Goal: Task Accomplishment & Management: Complete application form

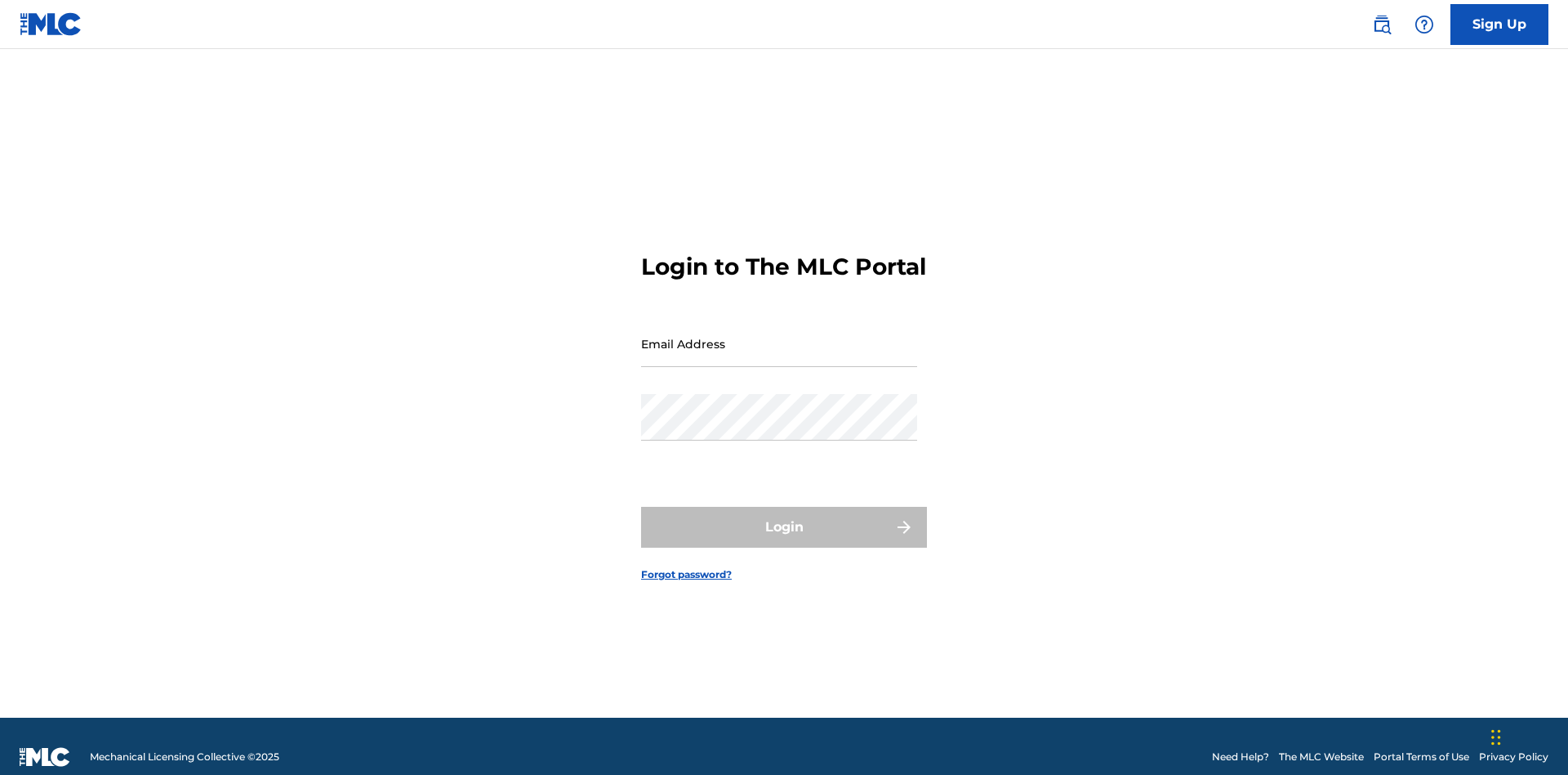
scroll to position [22, 0]
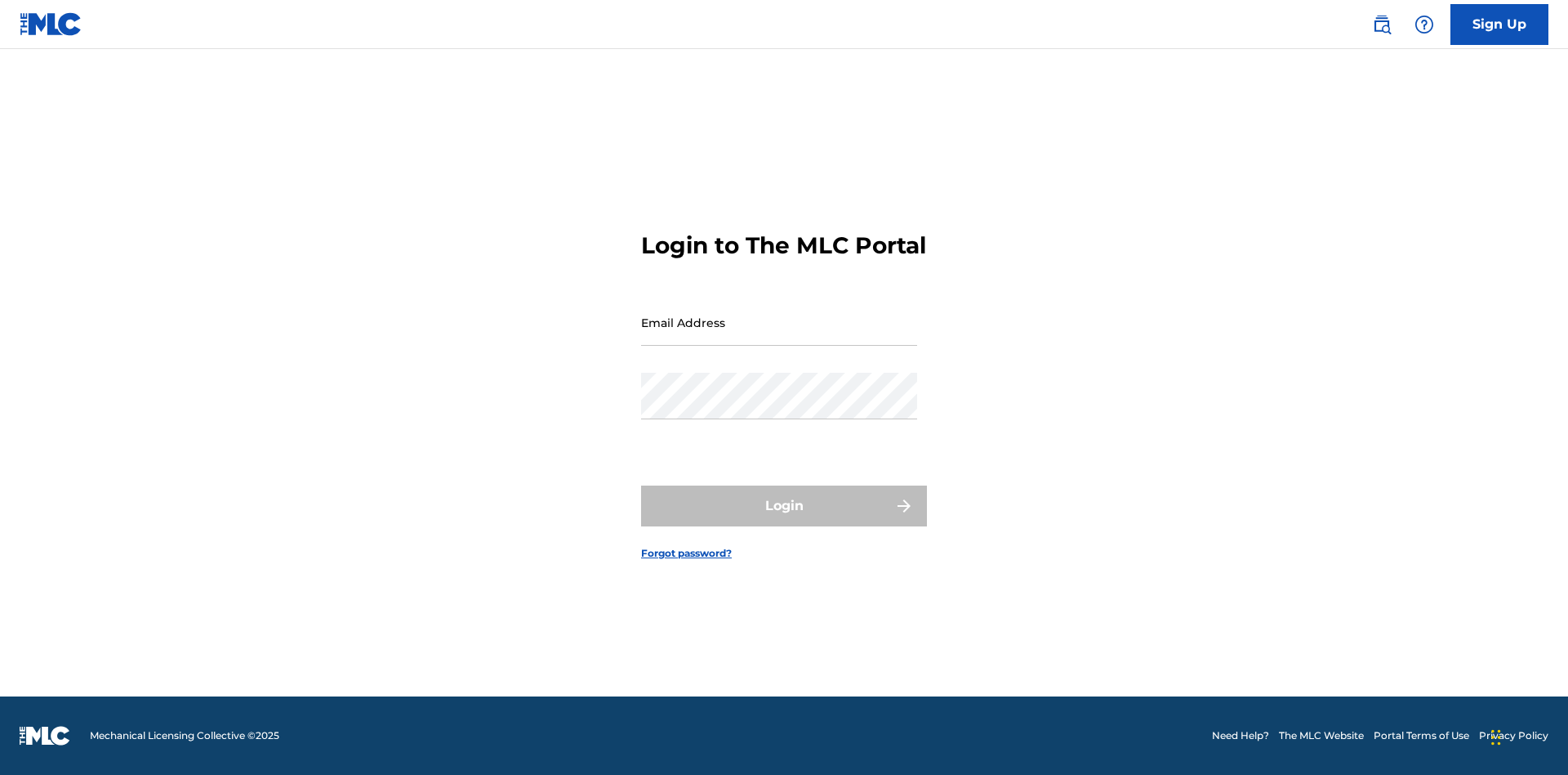
click at [779, 335] on input "Email Address" at bounding box center [779, 322] width 276 height 47
type input "Duke.McTesterson@gmail.com"
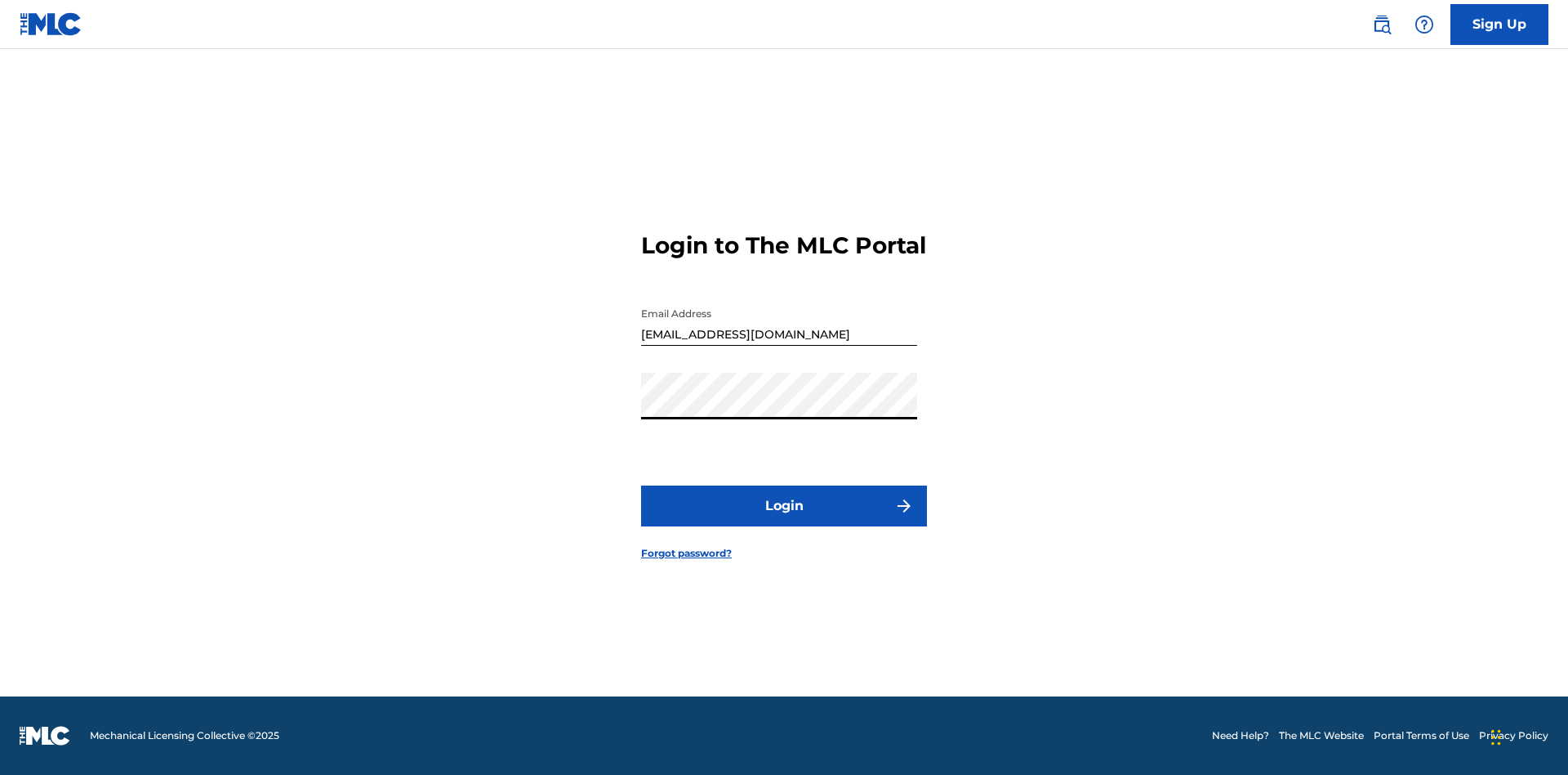
click at [784, 519] on button "Login" at bounding box center [784, 505] width 285 height 40
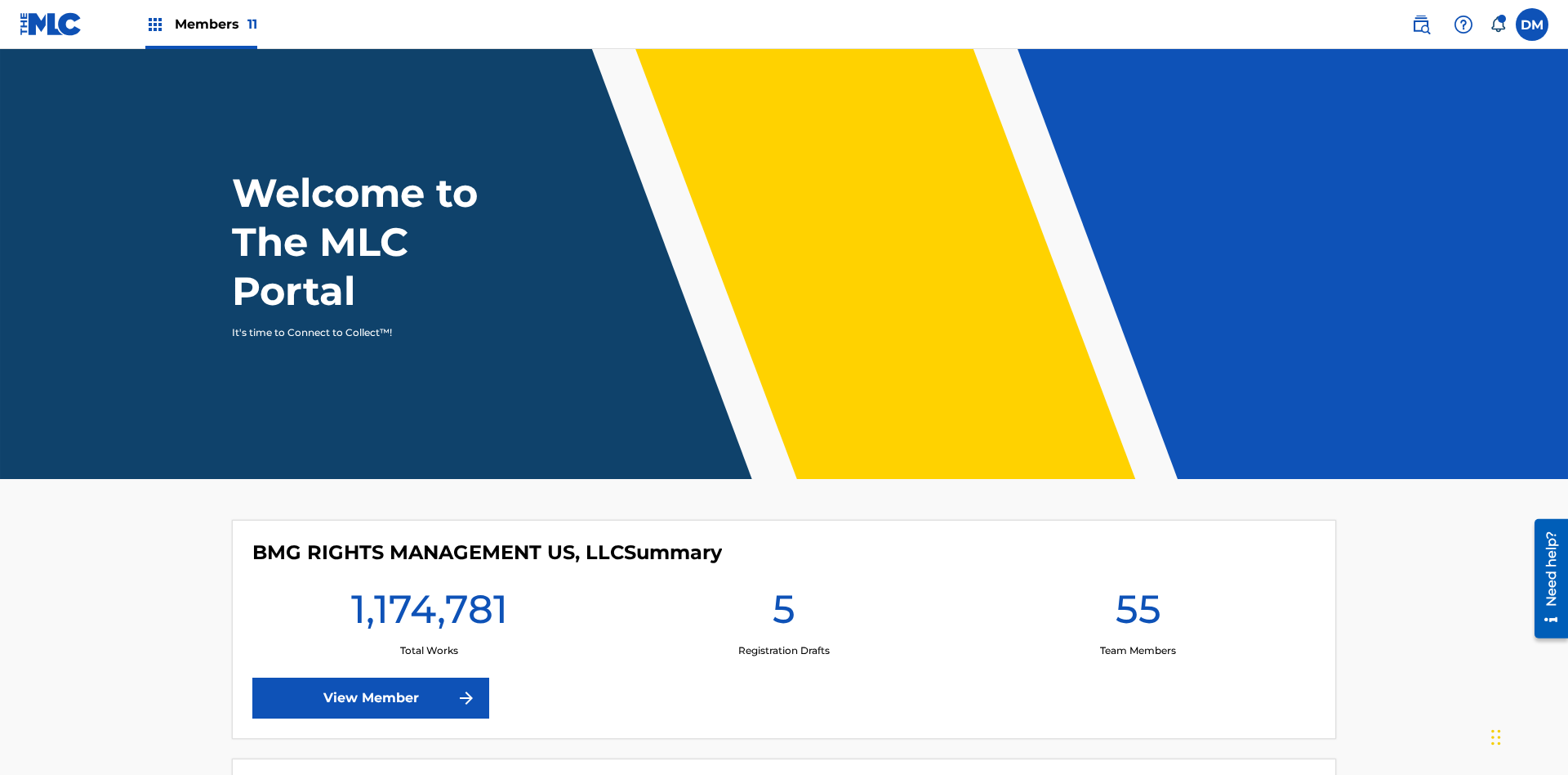
scroll to position [70, 0]
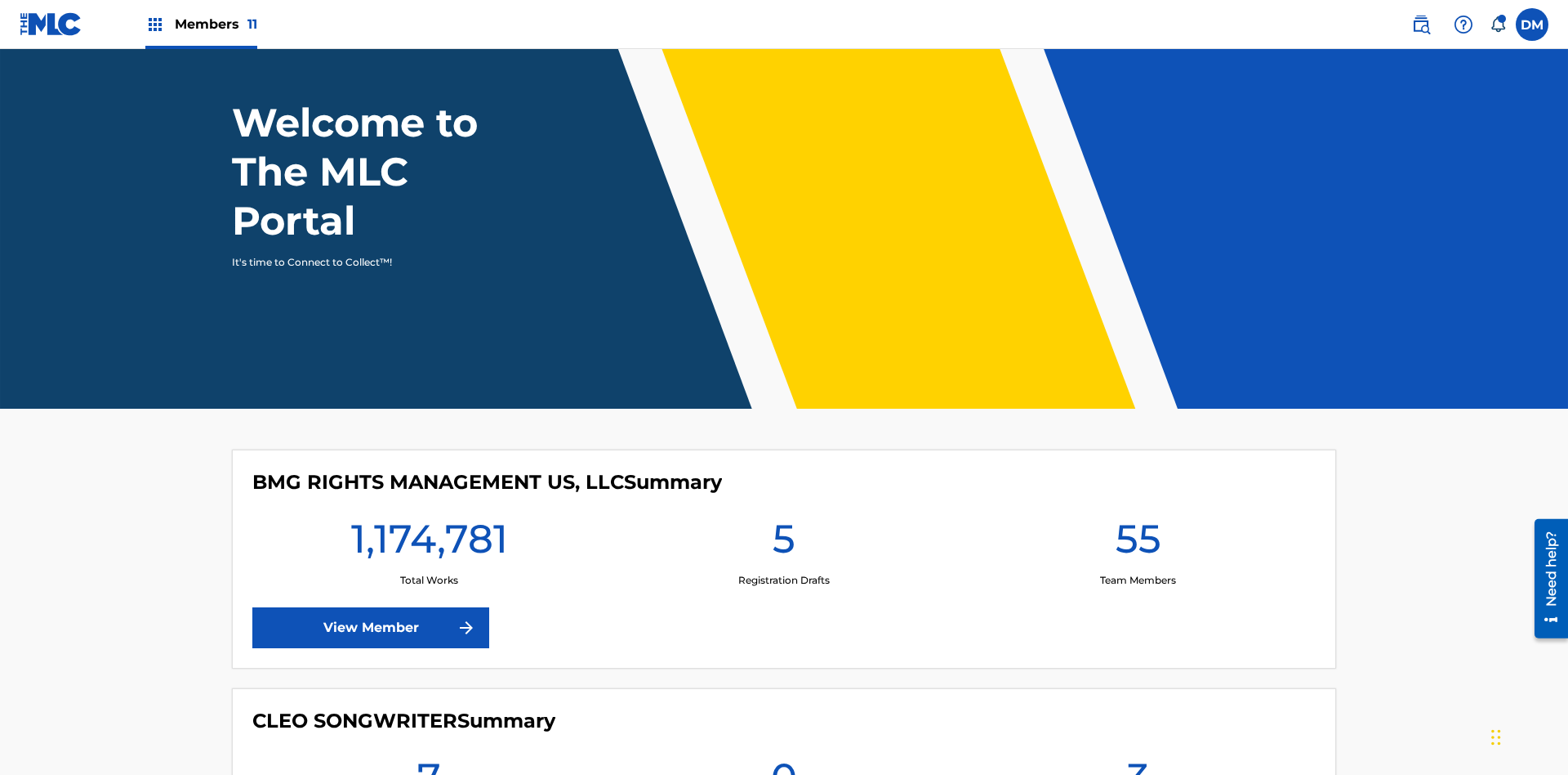
click at [201, 23] on span "Members 11" at bounding box center [216, 24] width 83 height 19
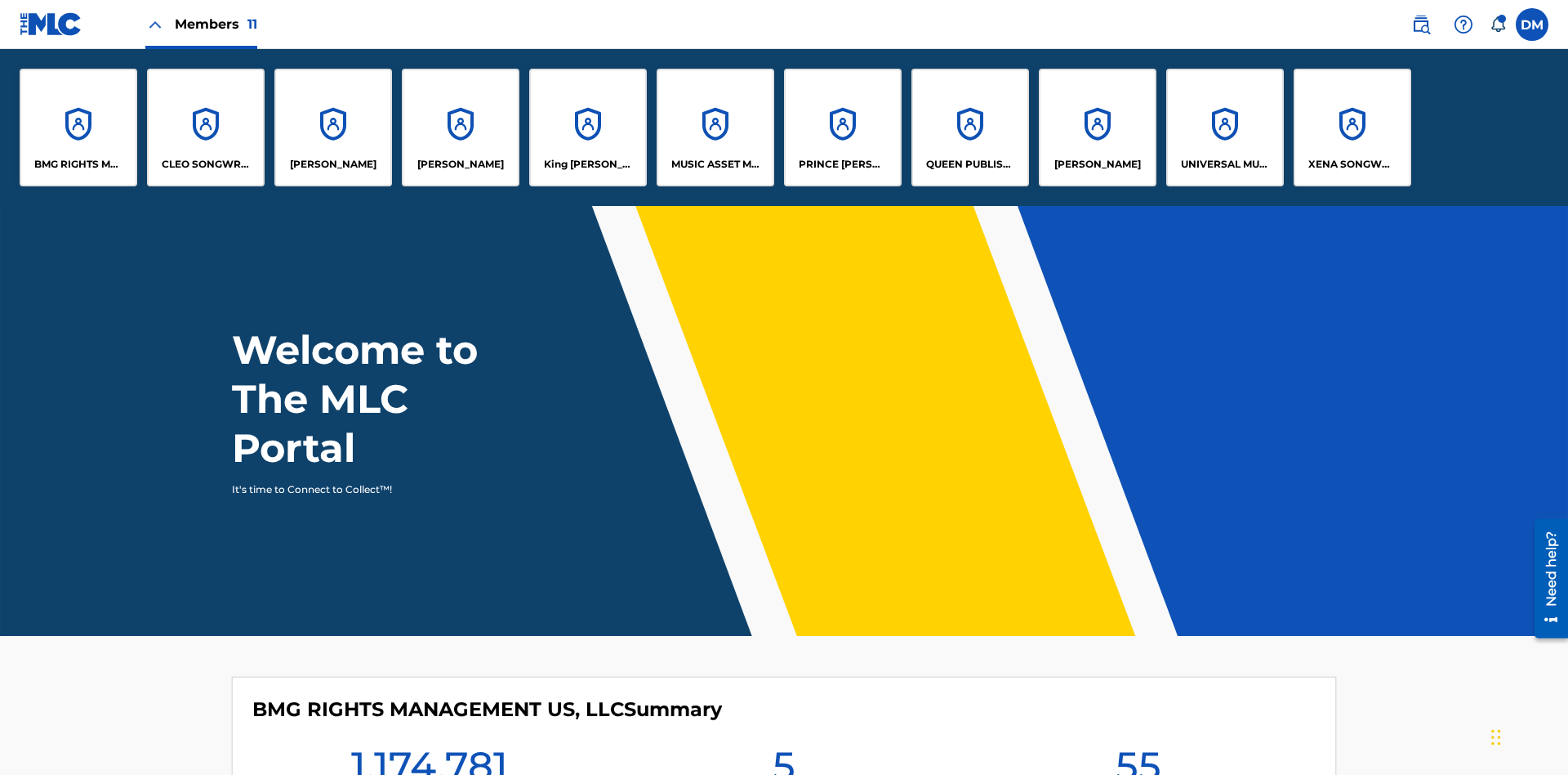
click at [1224, 164] on p "UNIVERSAL MUSIC PUB GROUP" at bounding box center [1225, 164] width 89 height 15
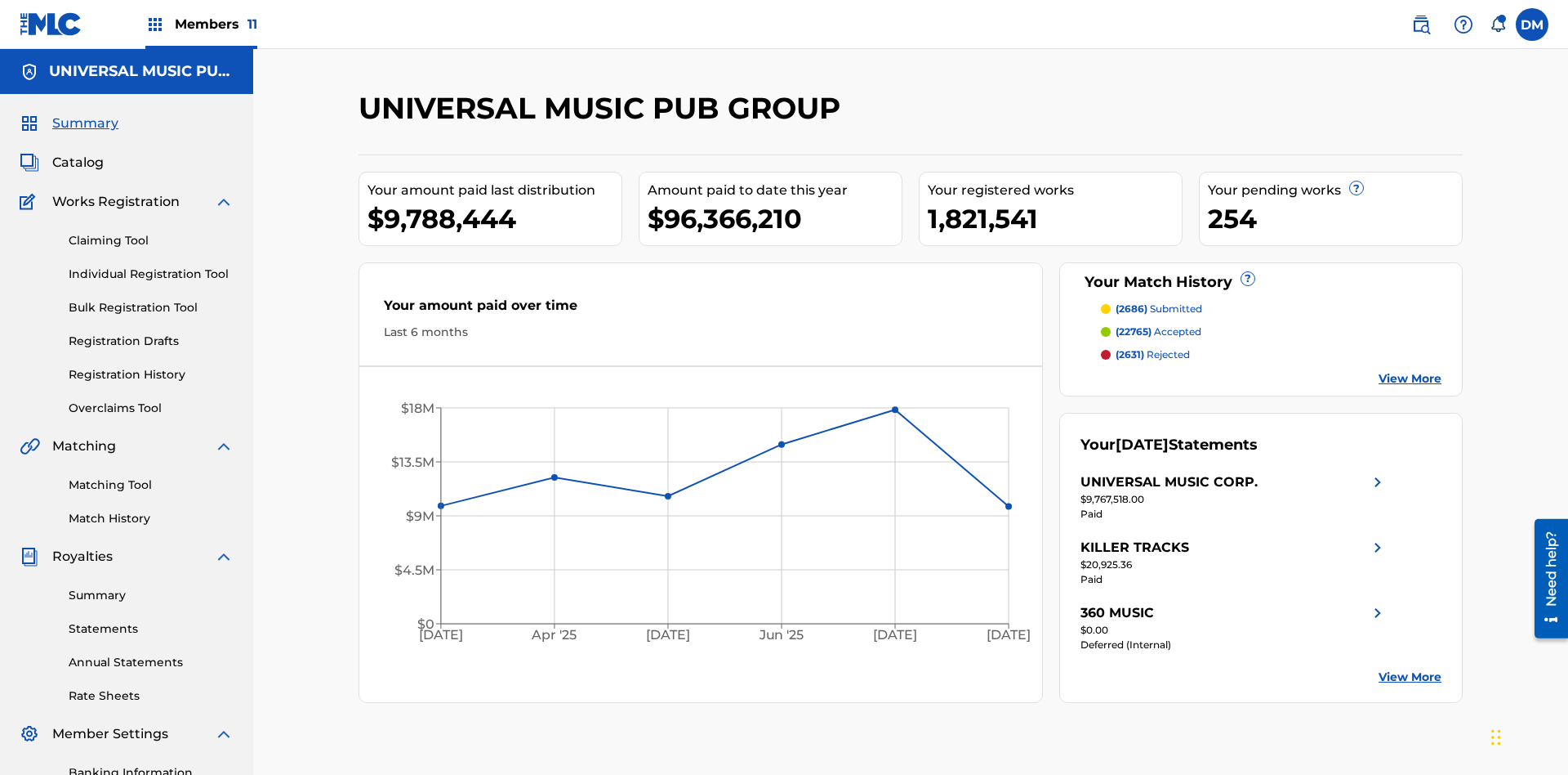
click at [151, 266] on link "Individual Registration Tool" at bounding box center [151, 274] width 165 height 17
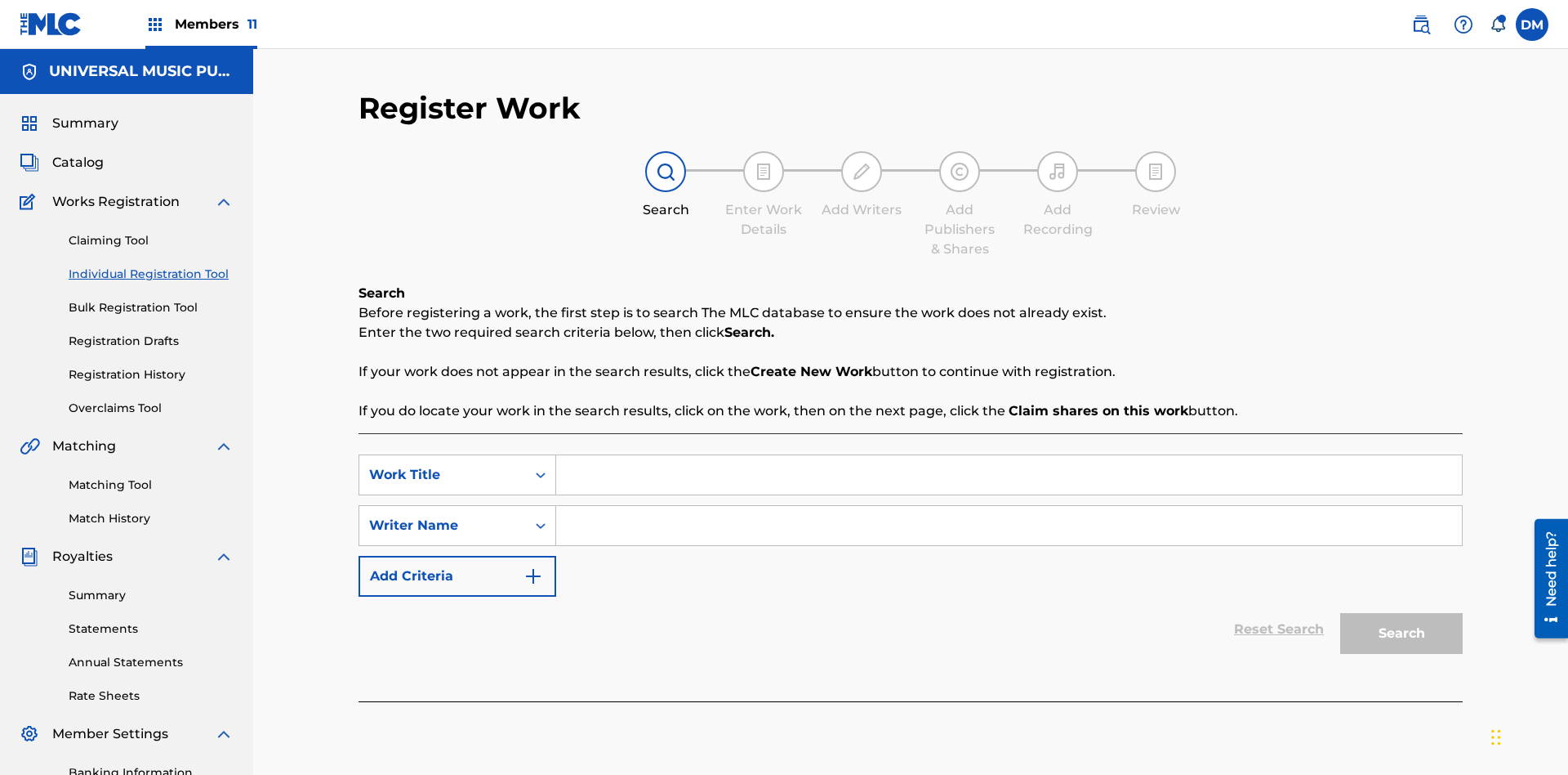
scroll to position [239, 0]
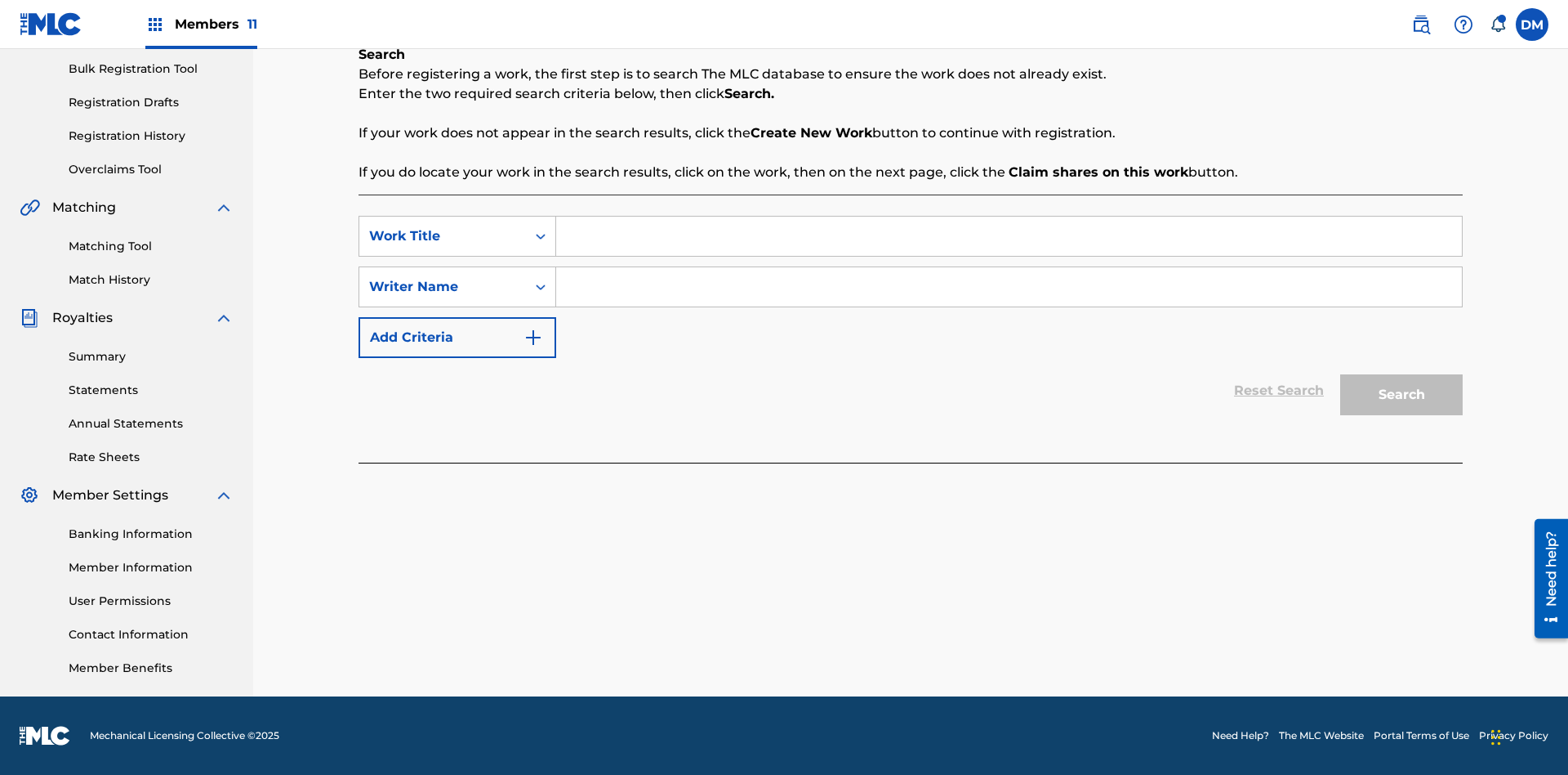
click at [1008, 236] on input "Search Form" at bounding box center [1008, 237] width 906 height 39
type input "Save At Writer-Add Writers Page Prior To Adding Roles"
click at [1008, 287] on input "Search Form" at bounding box center [1008, 287] width 906 height 39
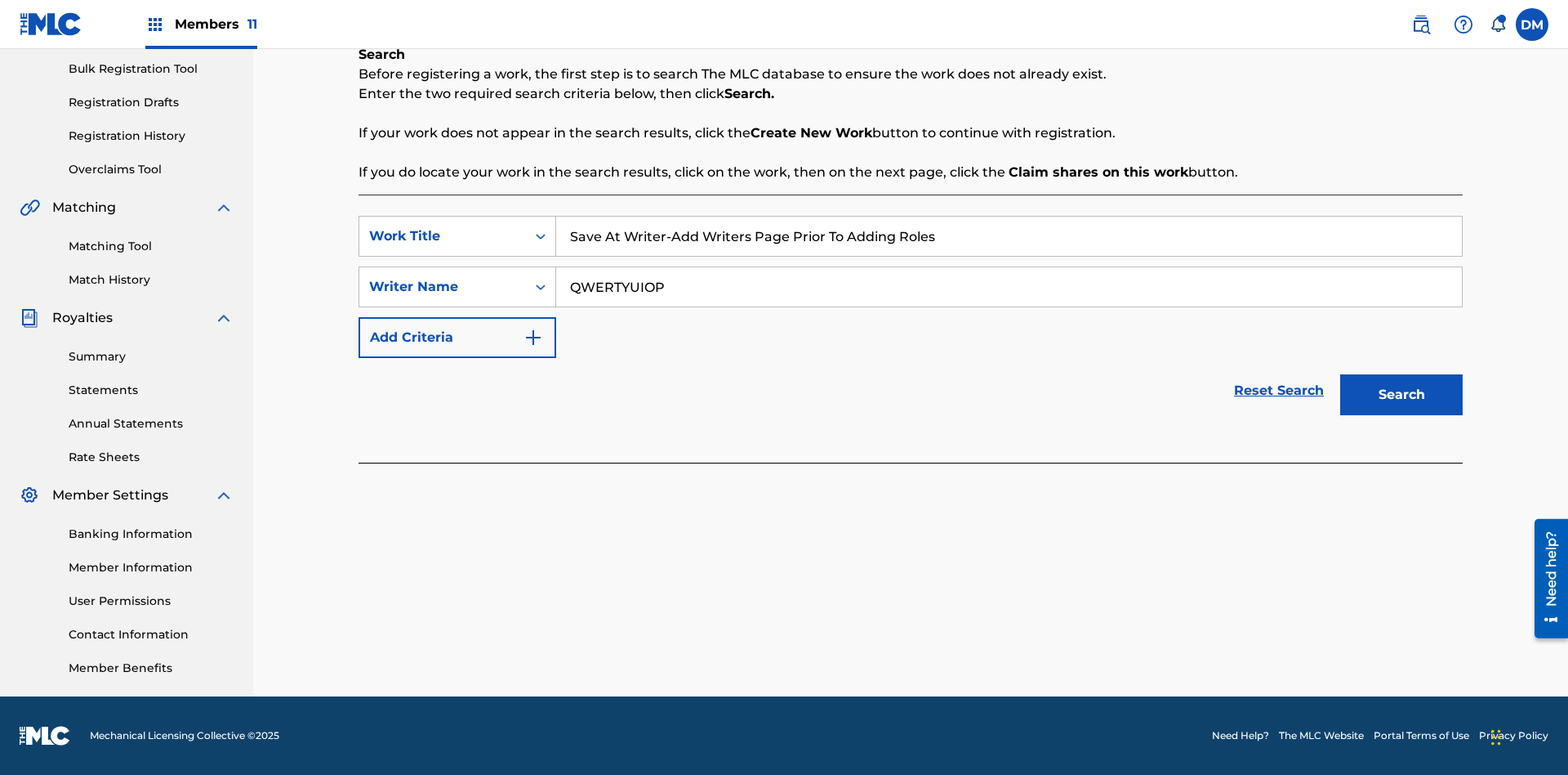
type input "QWERTYUIOP"
click at [1402, 395] on button "Search" at bounding box center [1401, 394] width 122 height 40
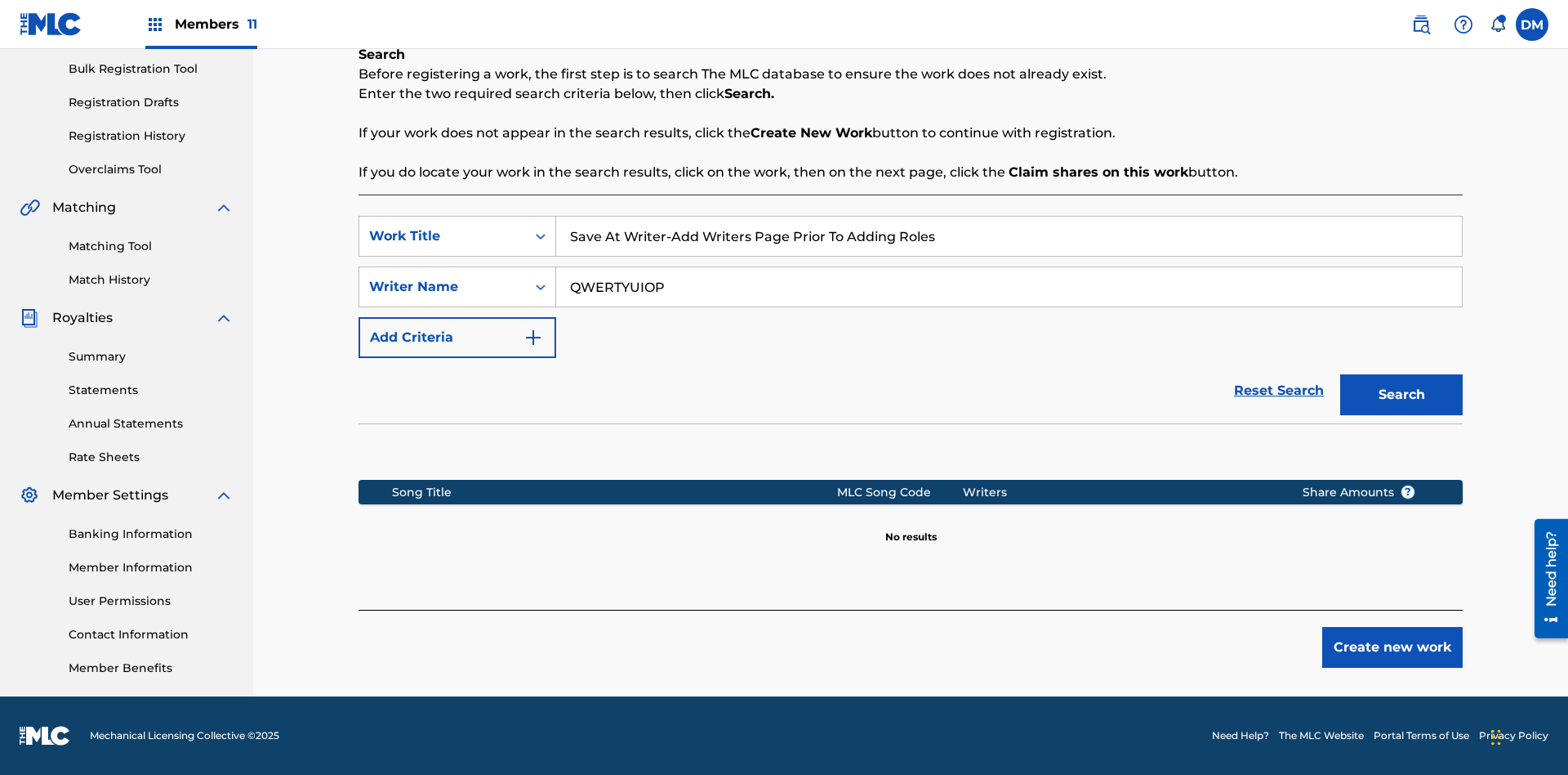
click at [1392, 647] on button "Create new work" at bounding box center [1392, 646] width 141 height 40
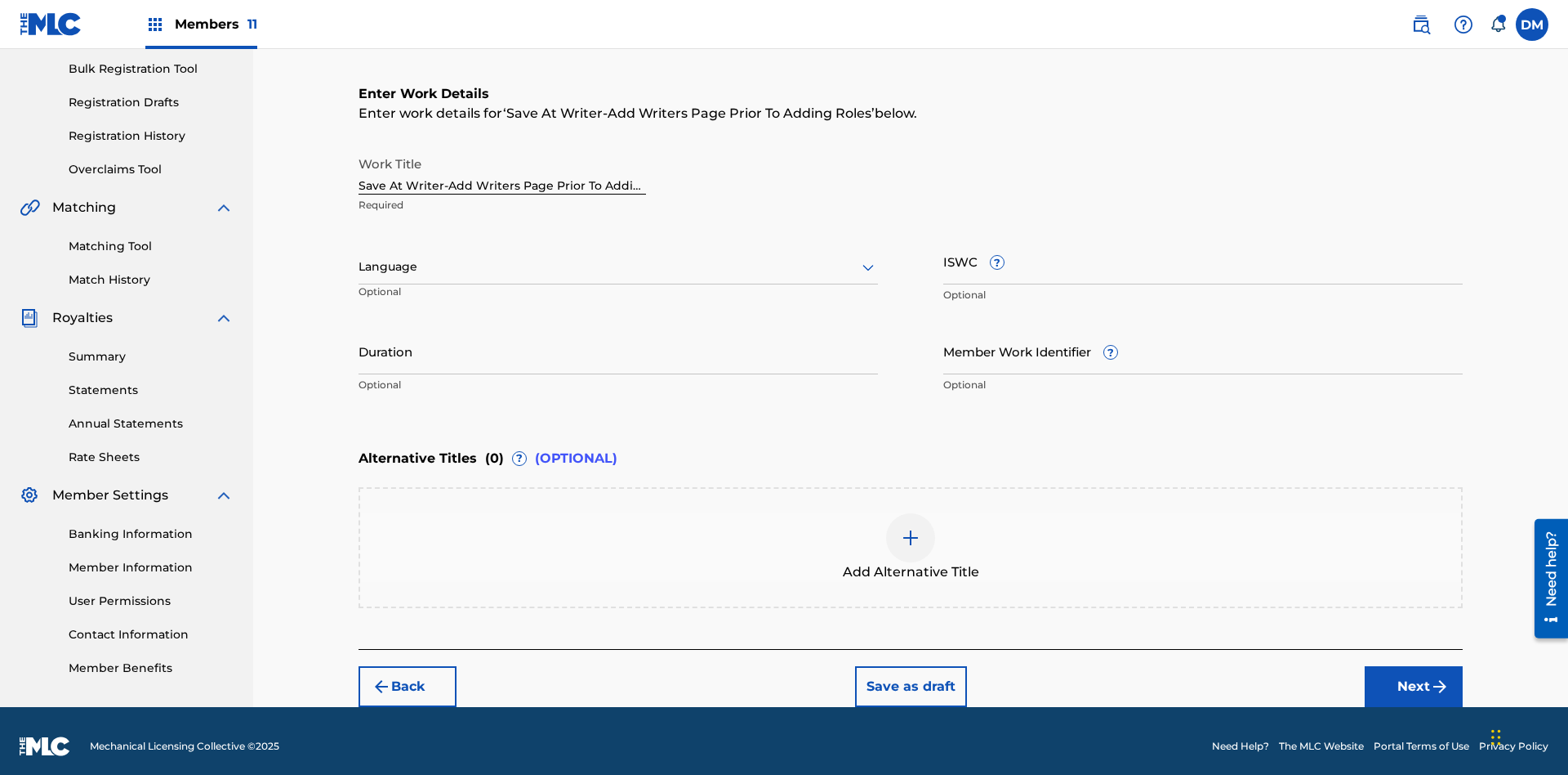
click at [618, 340] on input "Duration" at bounding box center [618, 351] width 519 height 47
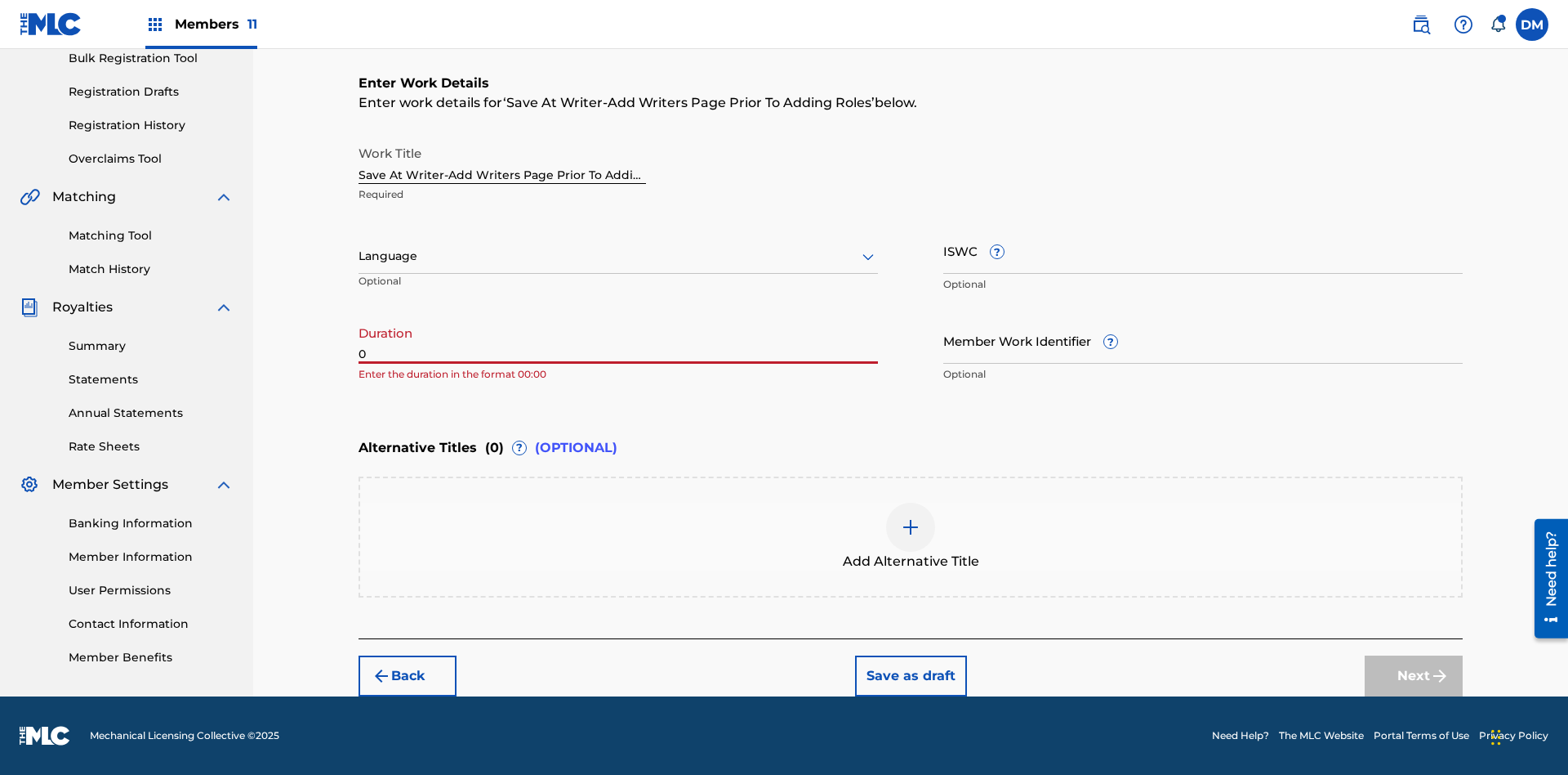
click at [618, 340] on input "0" at bounding box center [618, 340] width 519 height 47
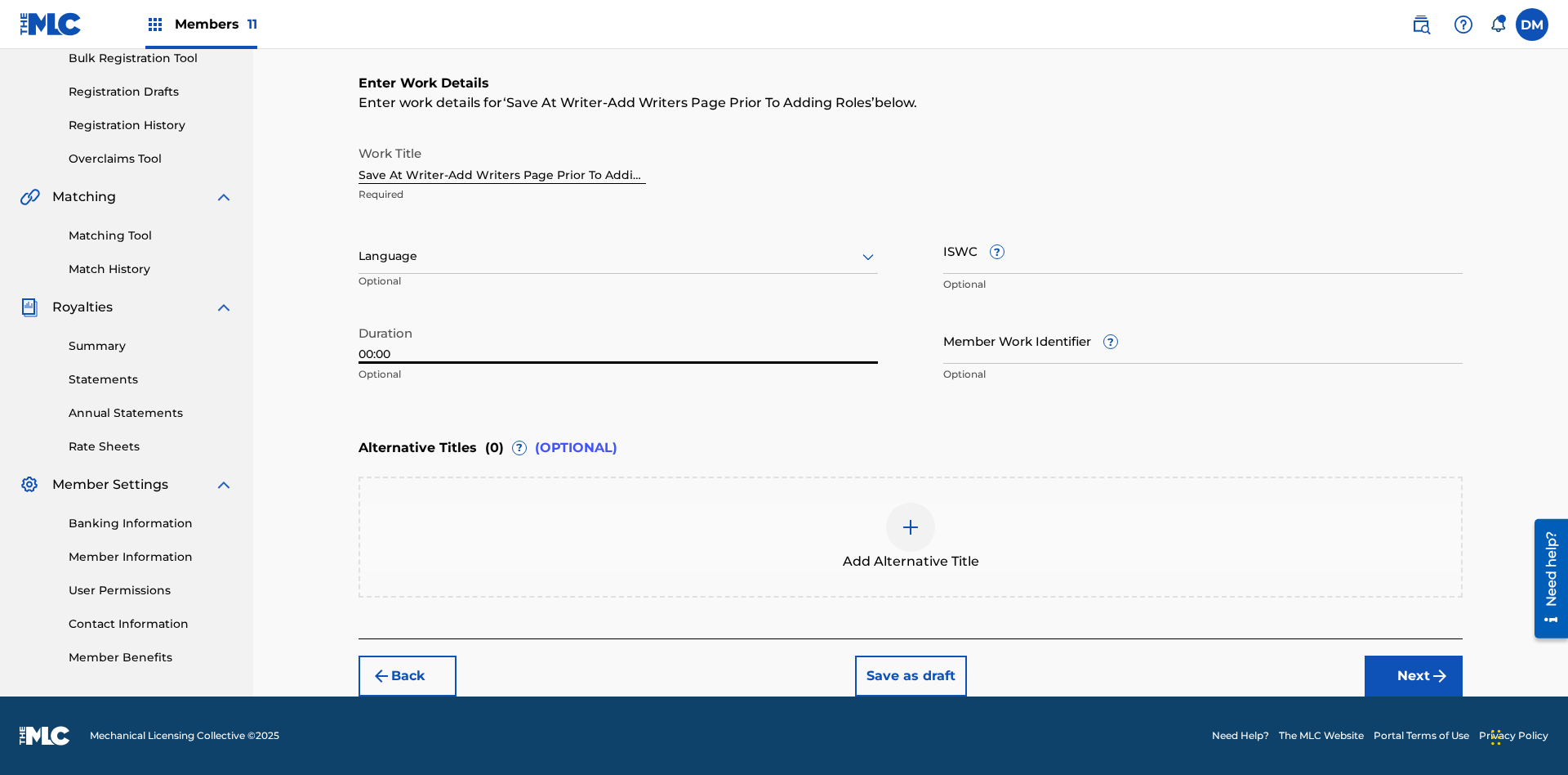
type input "00:00"
click at [869, 256] on icon at bounding box center [868, 256] width 20 height 20
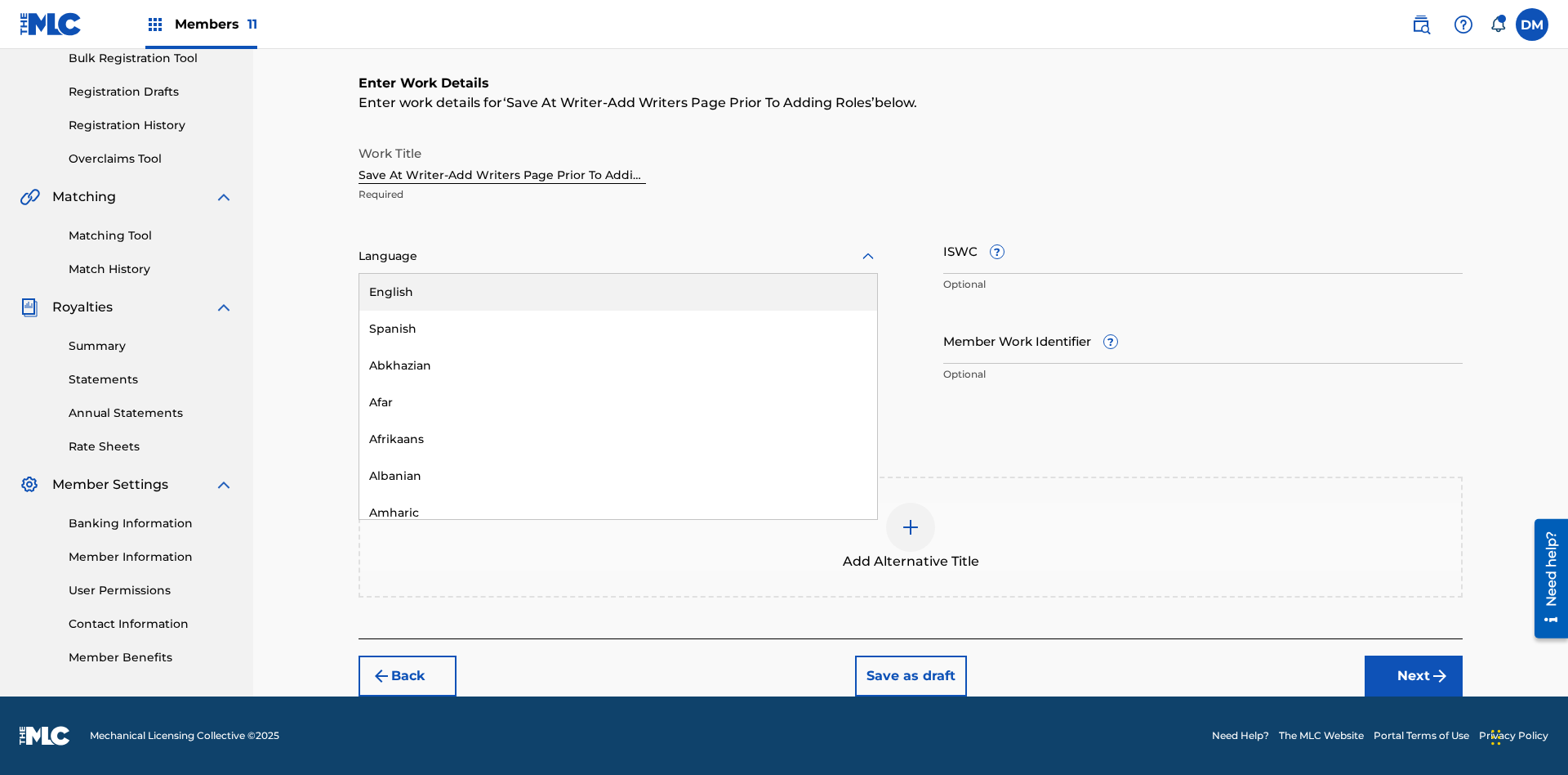
click at [618, 402] on div "Afar" at bounding box center [618, 402] width 517 height 37
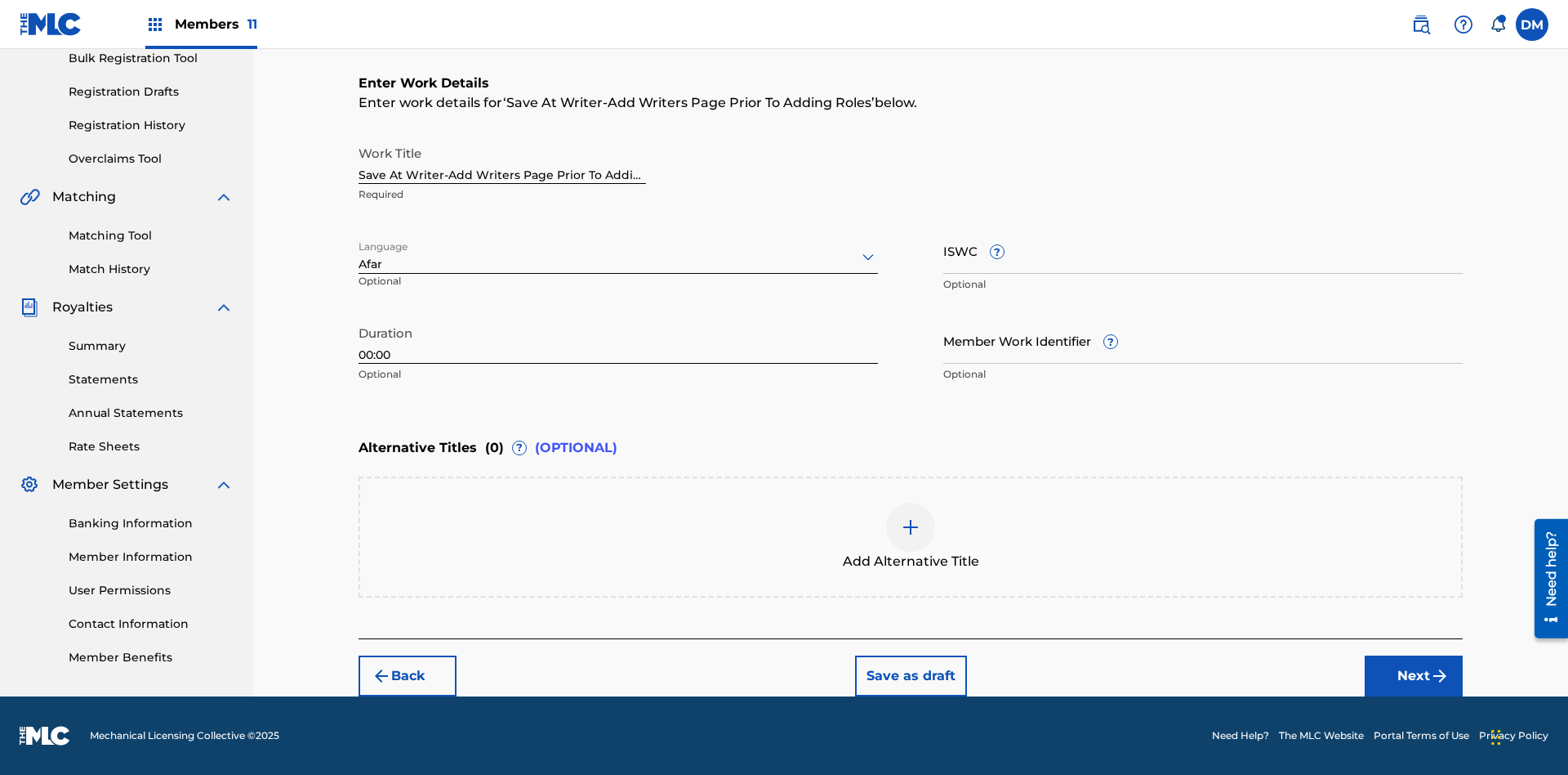
click at [1203, 340] on input "Member Work Identifier ?" at bounding box center [1203, 340] width 519 height 47
type input "2025.08.25.05"
click at [1203, 250] on input "ISWC ?" at bounding box center [1203, 251] width 519 height 47
type input "T-123.456.789-4"
click at [911, 536] on img at bounding box center [910, 527] width 20 height 20
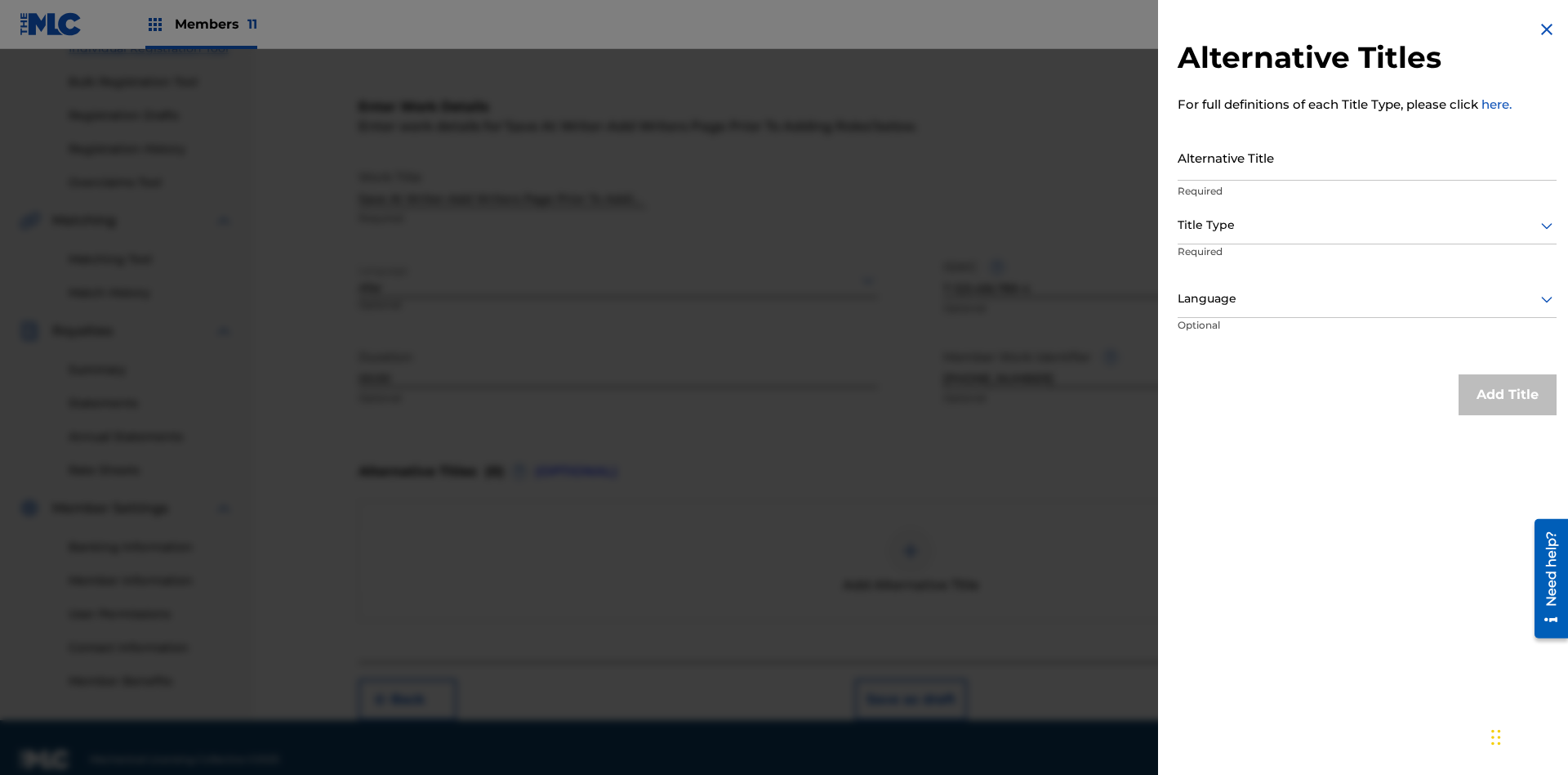
click at [1367, 157] on input "Alternative Title" at bounding box center [1367, 158] width 379 height 47
type input "Alt Title"
click at [1367, 225] on div at bounding box center [1367, 225] width 379 height 21
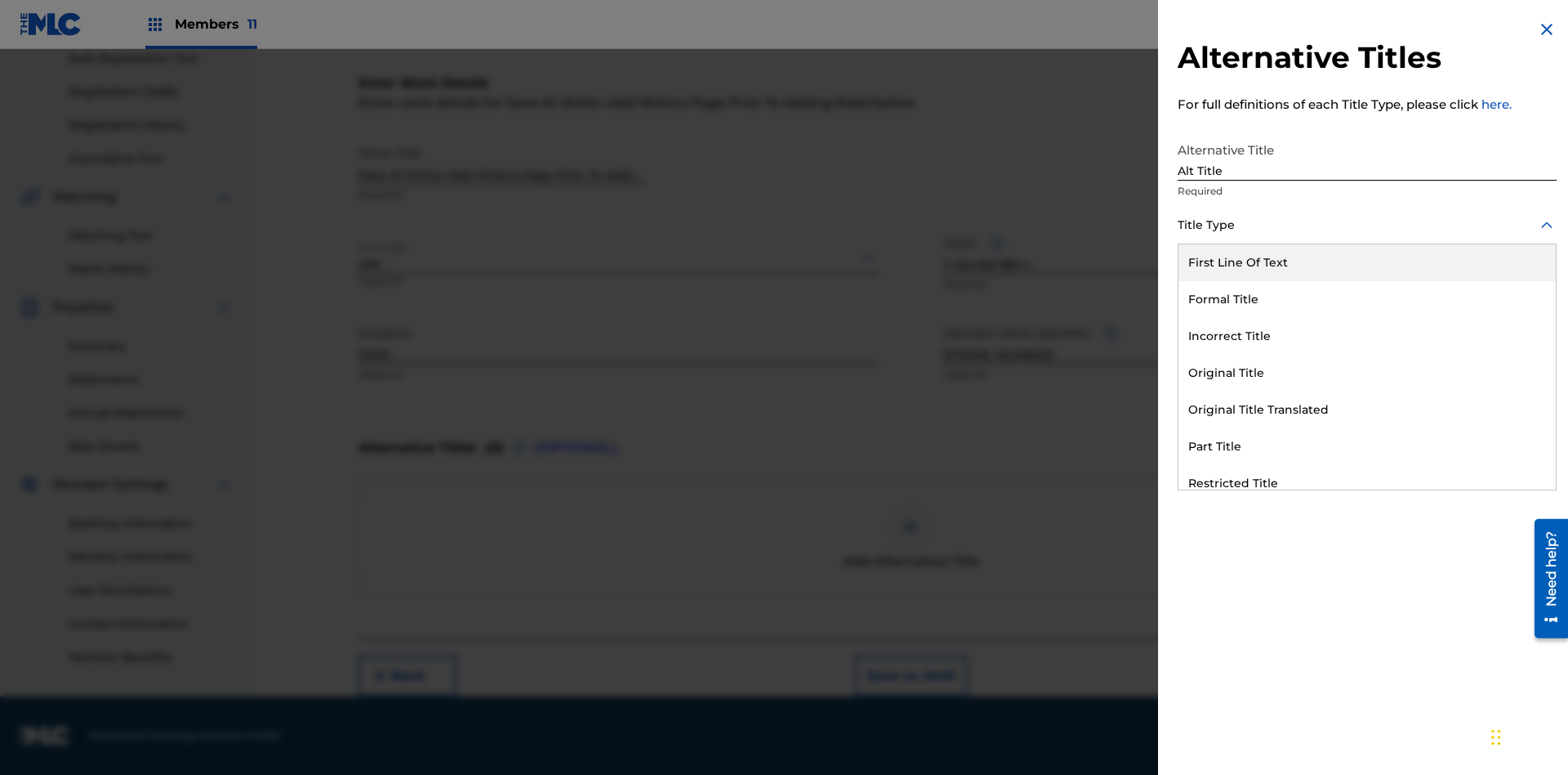
click at [1367, 373] on div "Original Title" at bounding box center [1367, 372] width 377 height 37
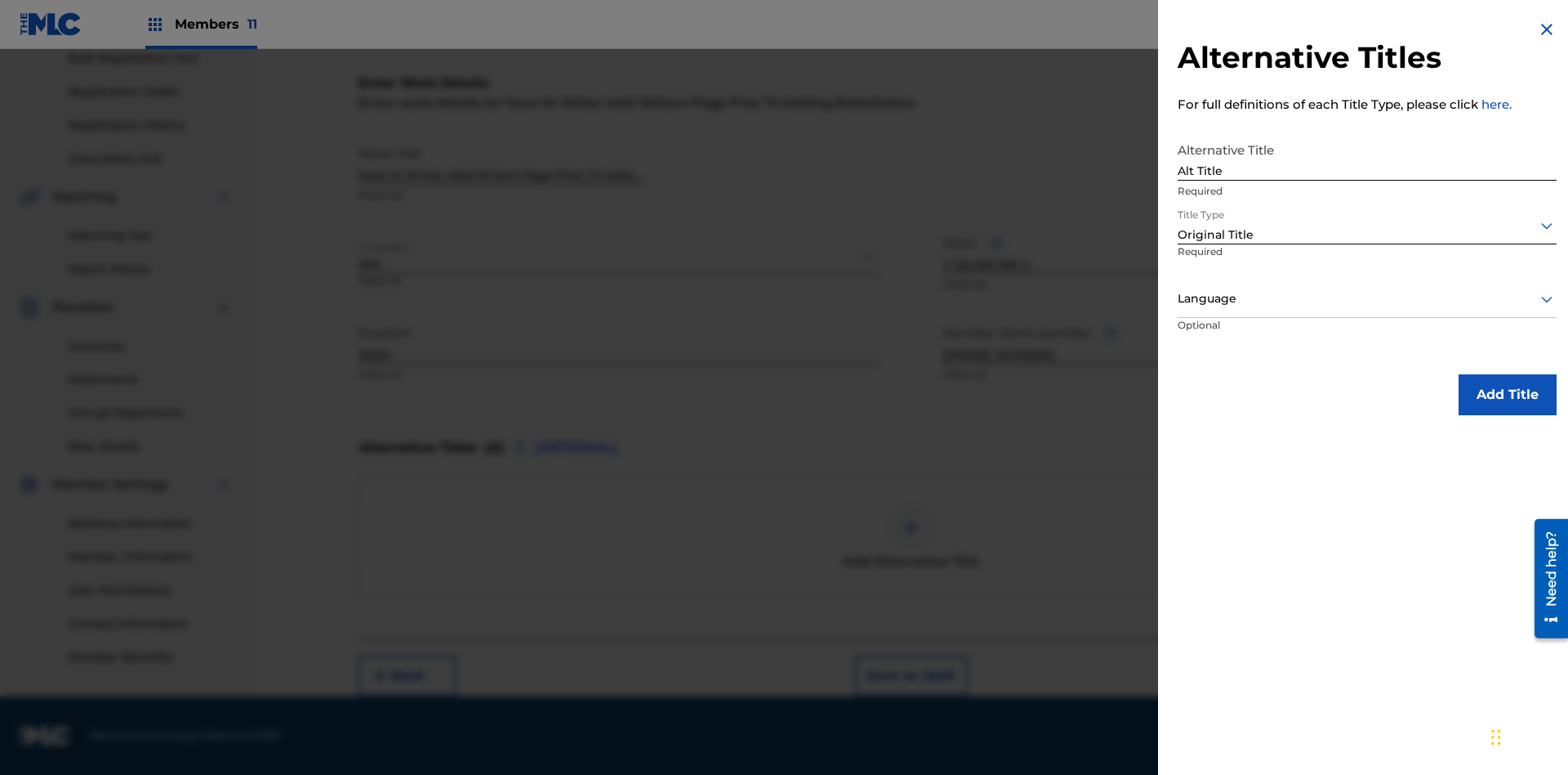
click at [1367, 298] on div at bounding box center [1367, 299] width 379 height 21
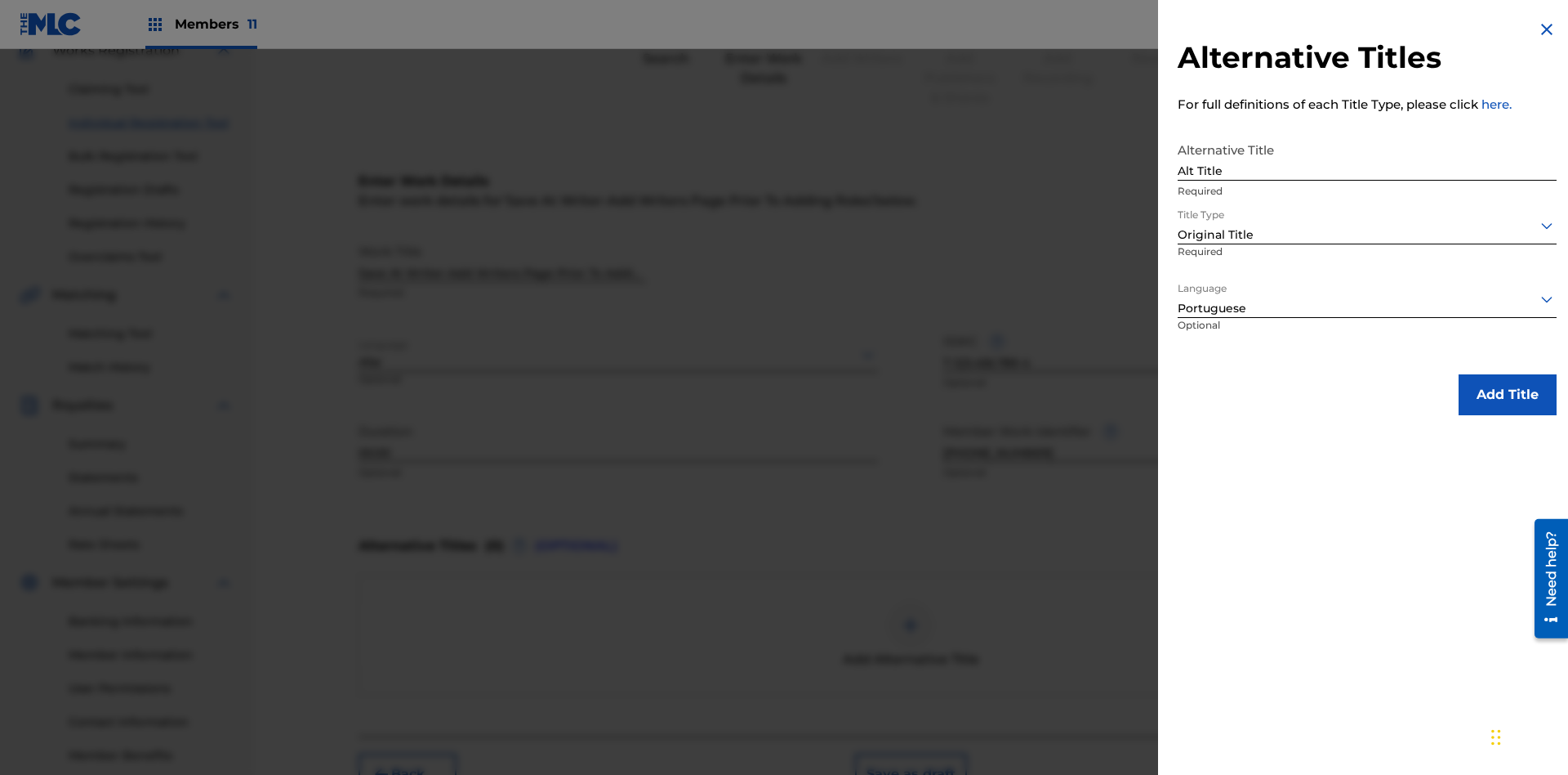
click at [1508, 394] on button "Add Title" at bounding box center [1507, 394] width 98 height 40
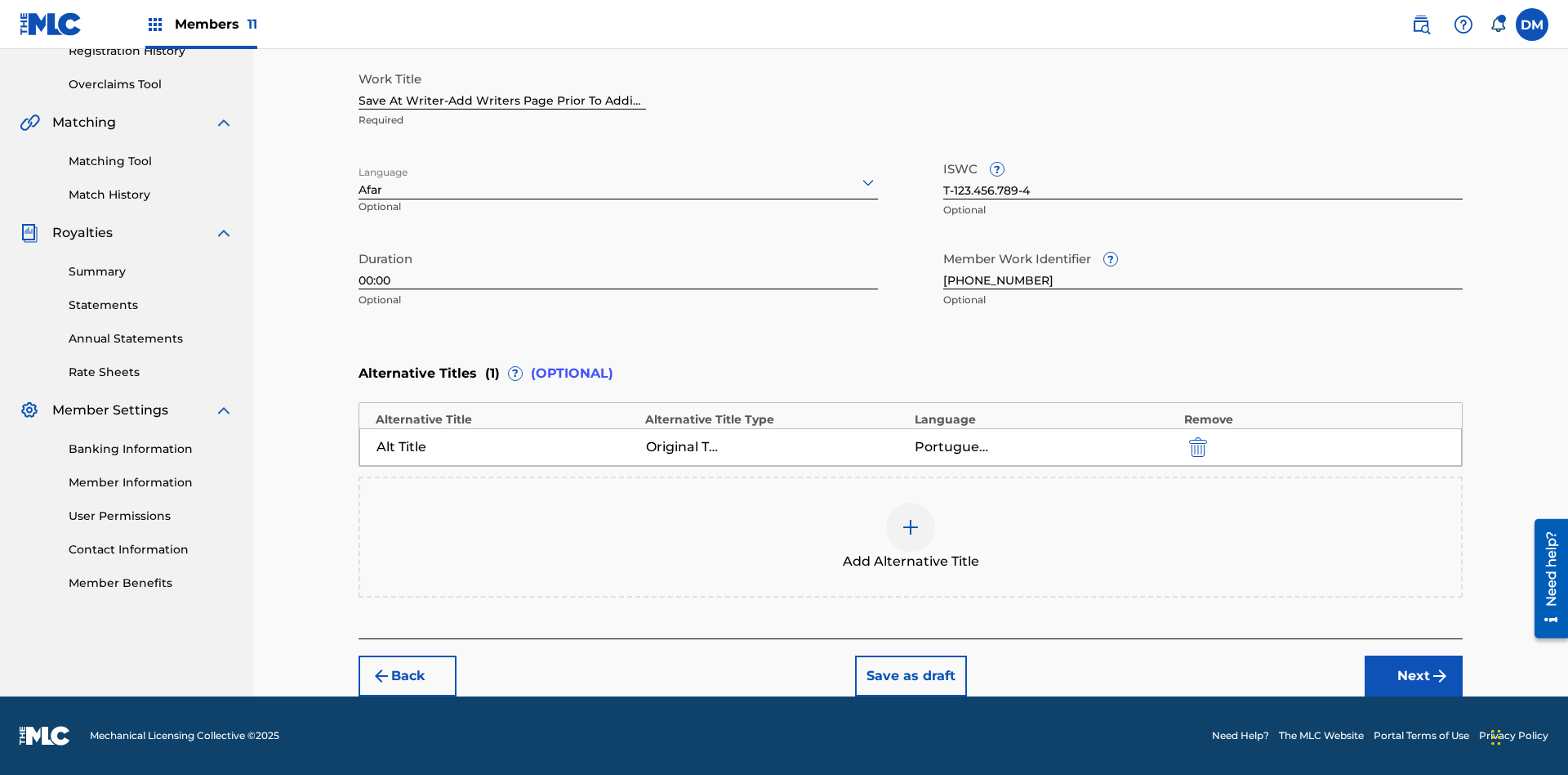
click at [1414, 675] on button "Next" at bounding box center [1413, 675] width 98 height 40
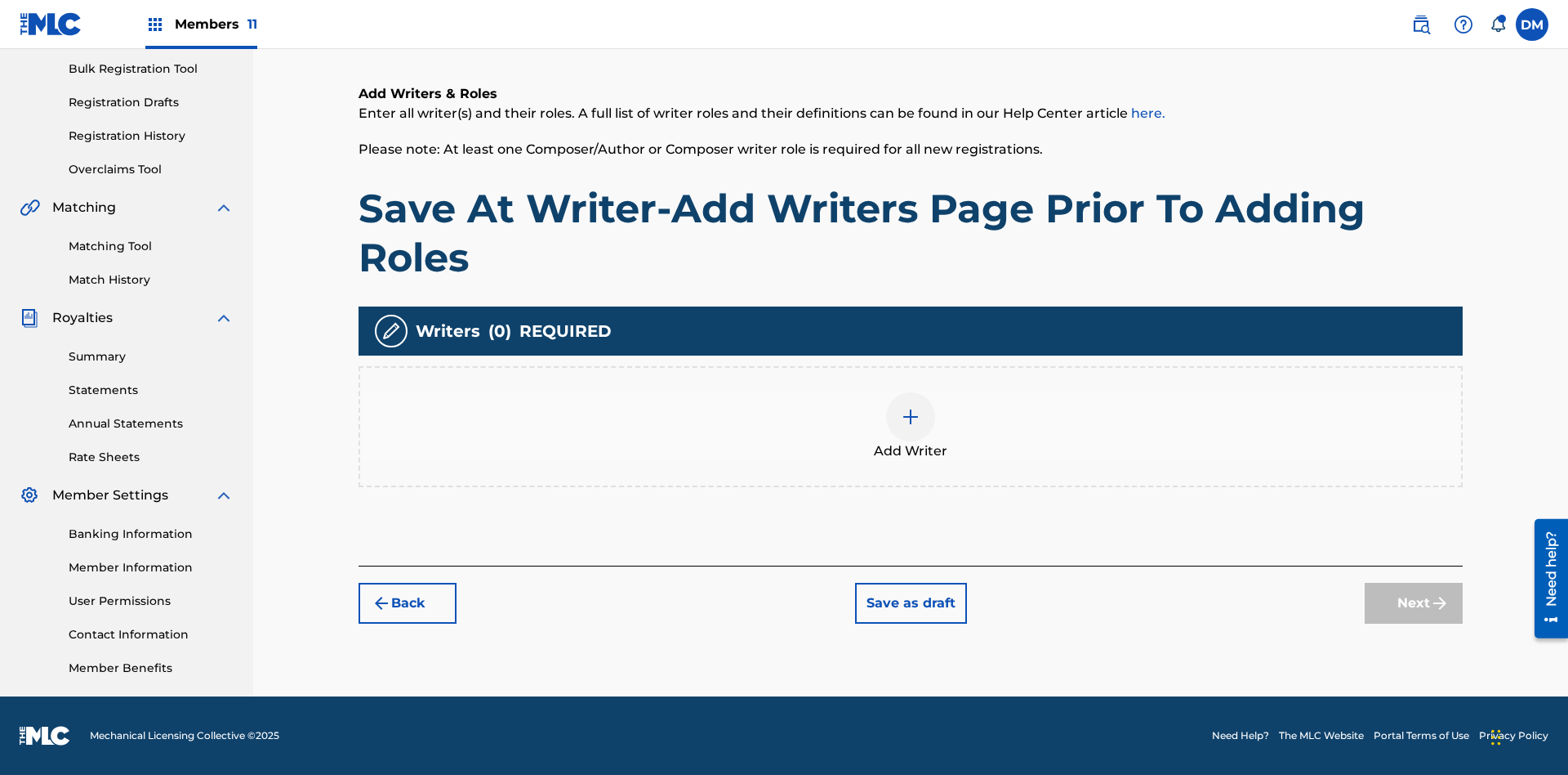
scroll to position [239, 0]
click at [911, 426] on img at bounding box center [910, 416] width 20 height 20
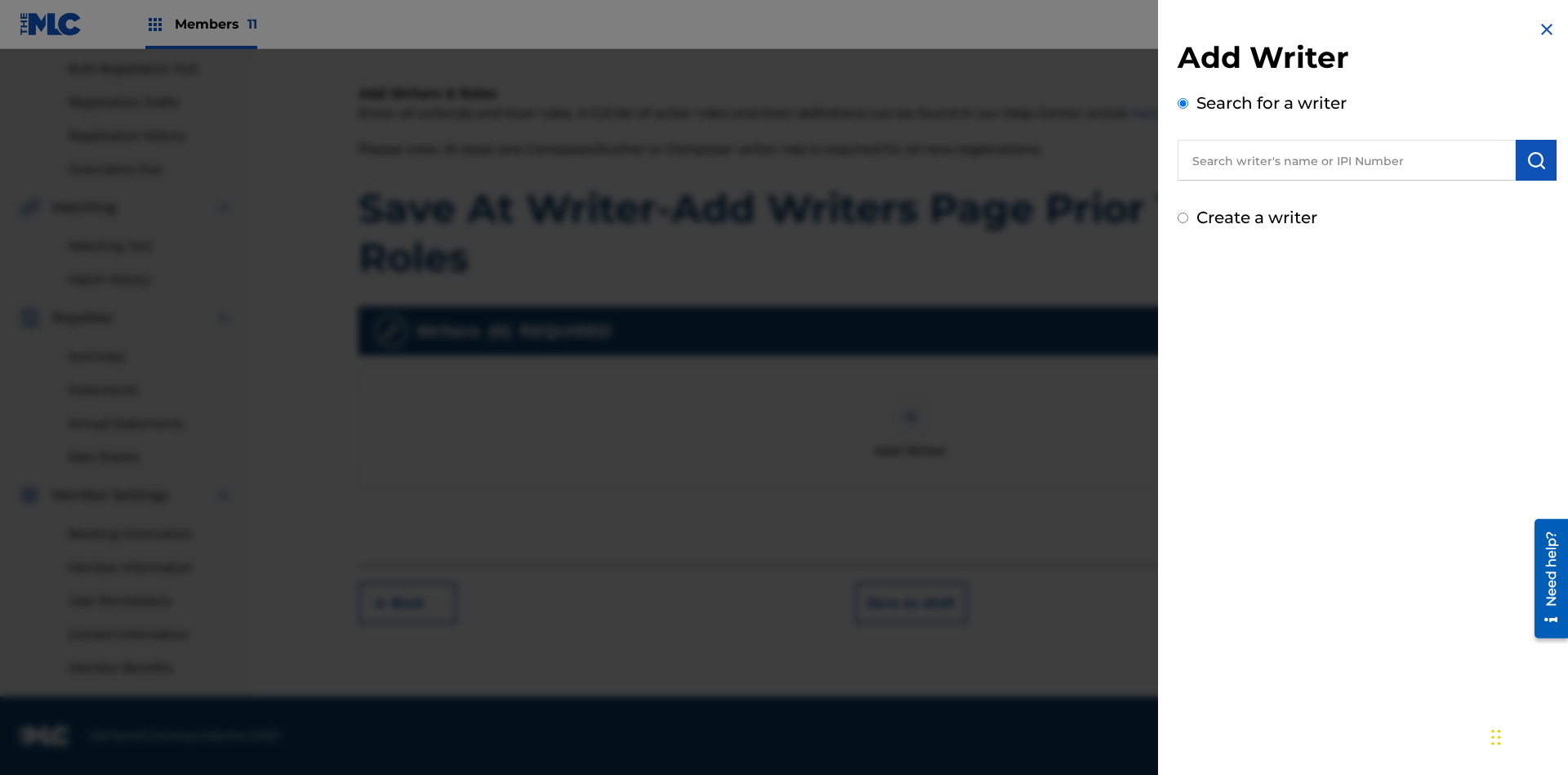
click at [1346, 160] on input "text" at bounding box center [1346, 160] width 338 height 40
type input "MARK STEVEN BERKOWITZ"
click at [1536, 160] on img "submit" at bounding box center [1536, 160] width 20 height 20
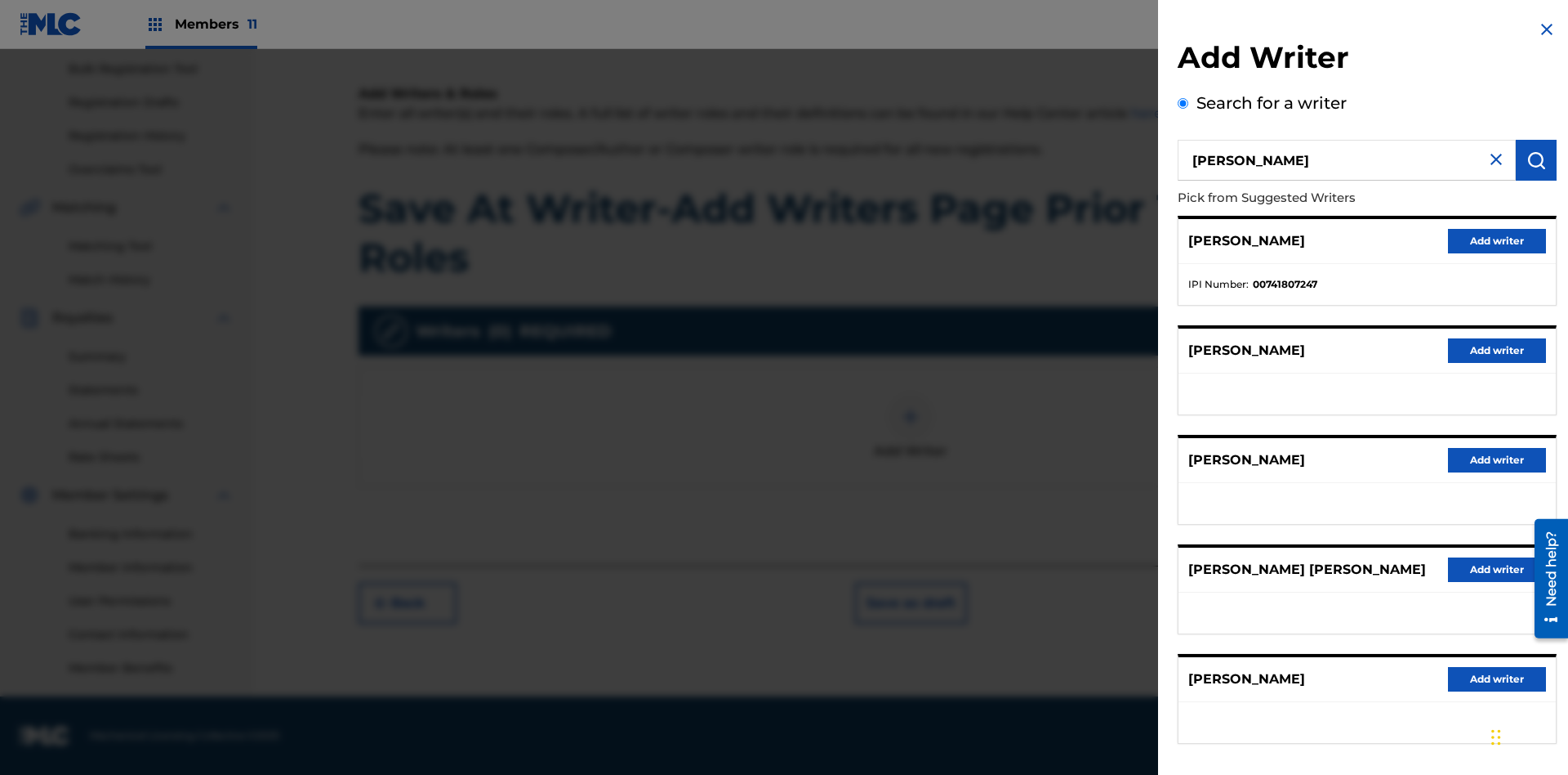
click at [1497, 240] on button "Add writer" at bounding box center [1497, 241] width 98 height 24
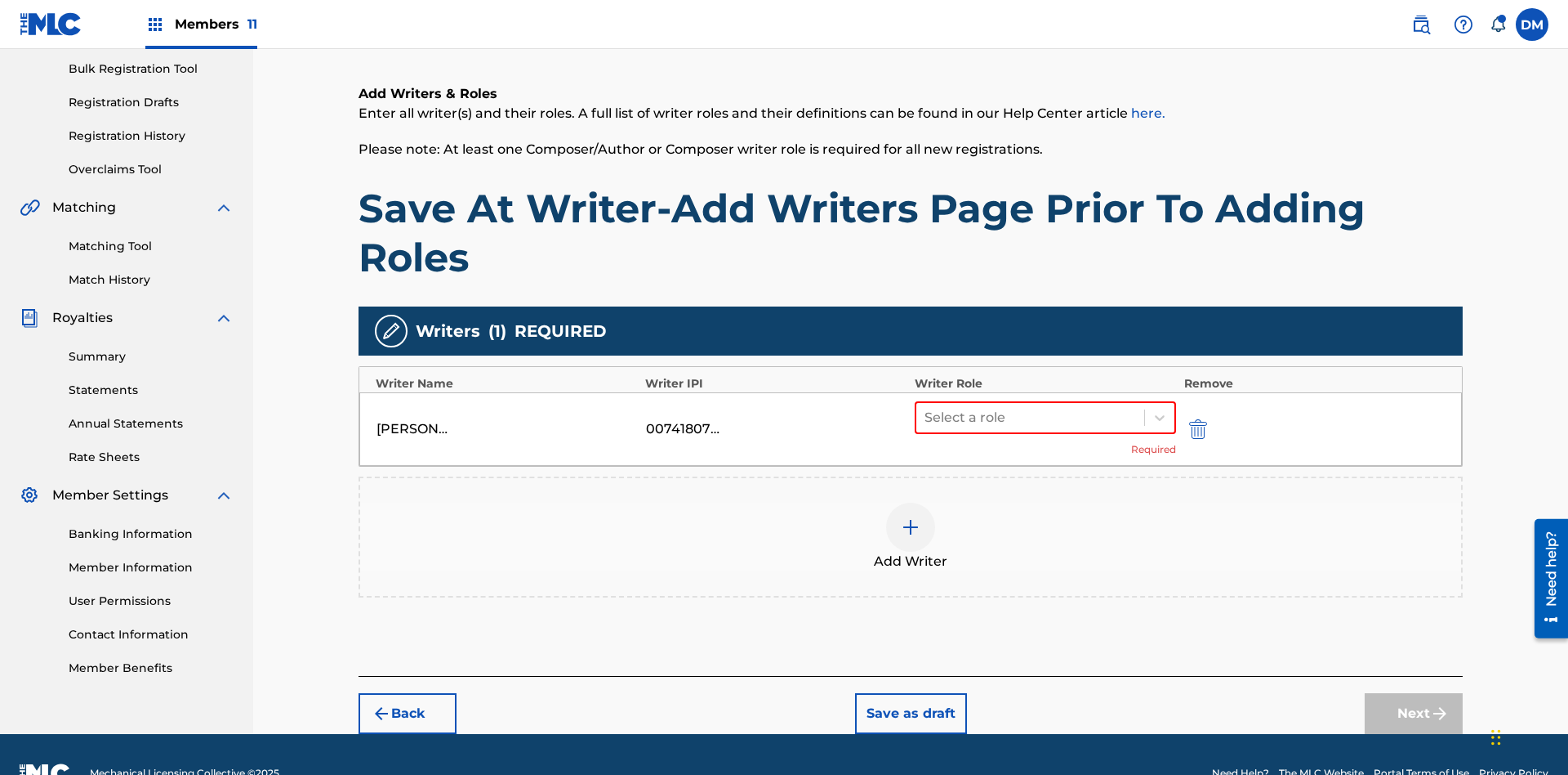
scroll to position [276, 0]
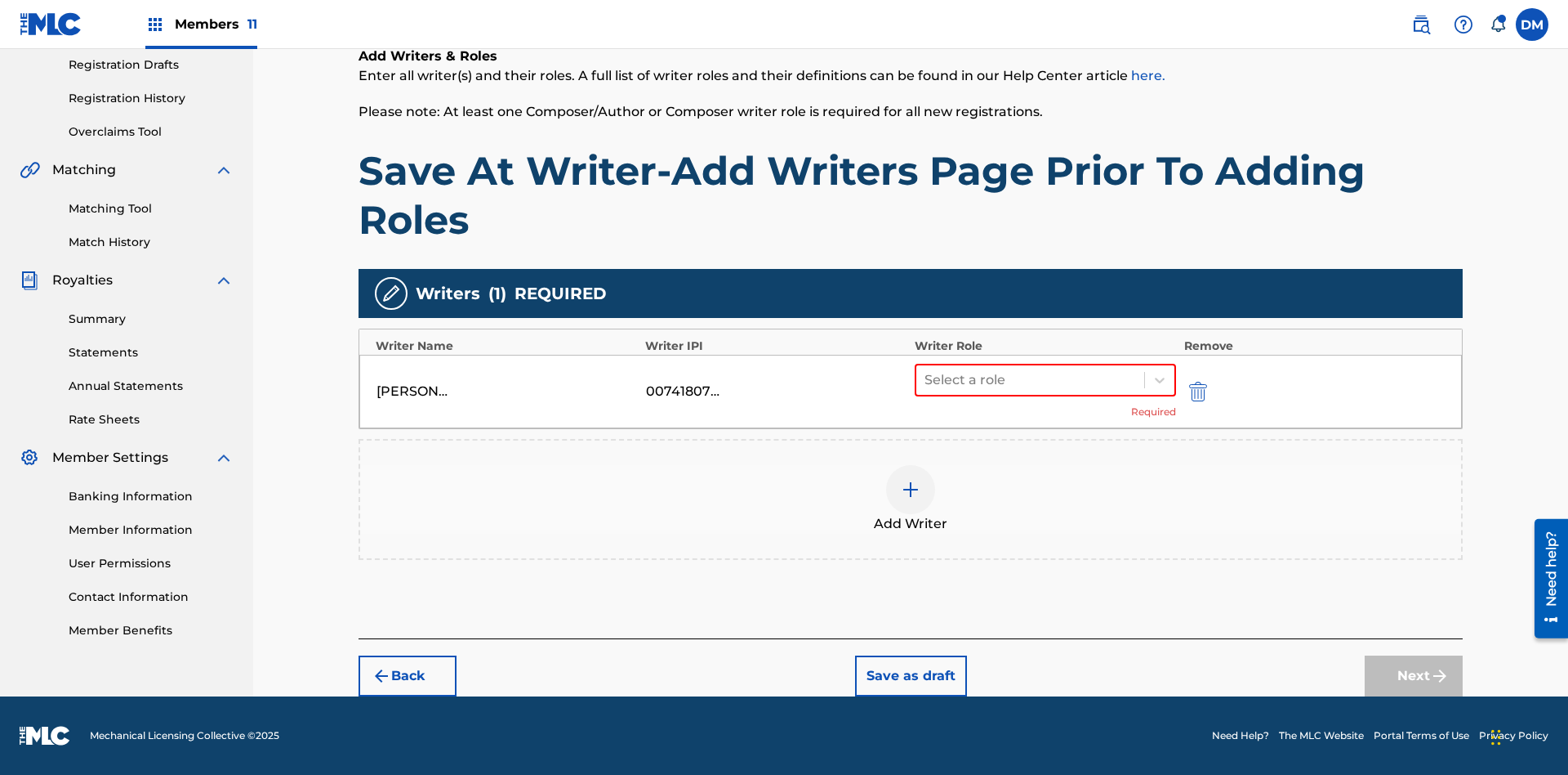
click at [910, 675] on button "Save as draft" at bounding box center [911, 675] width 112 height 40
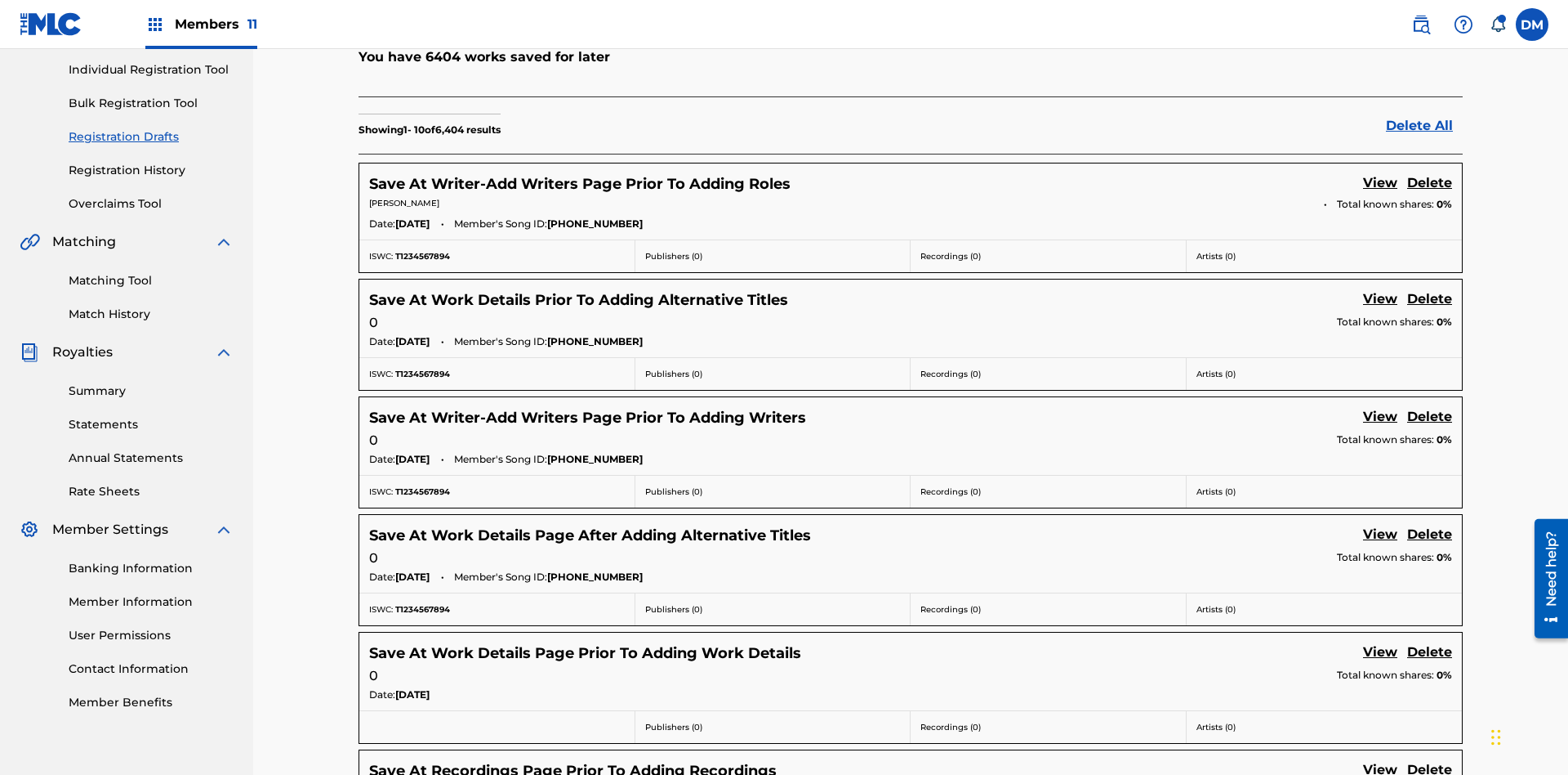
click at [1380, 173] on link "View" at bounding box center [1380, 183] width 35 height 22
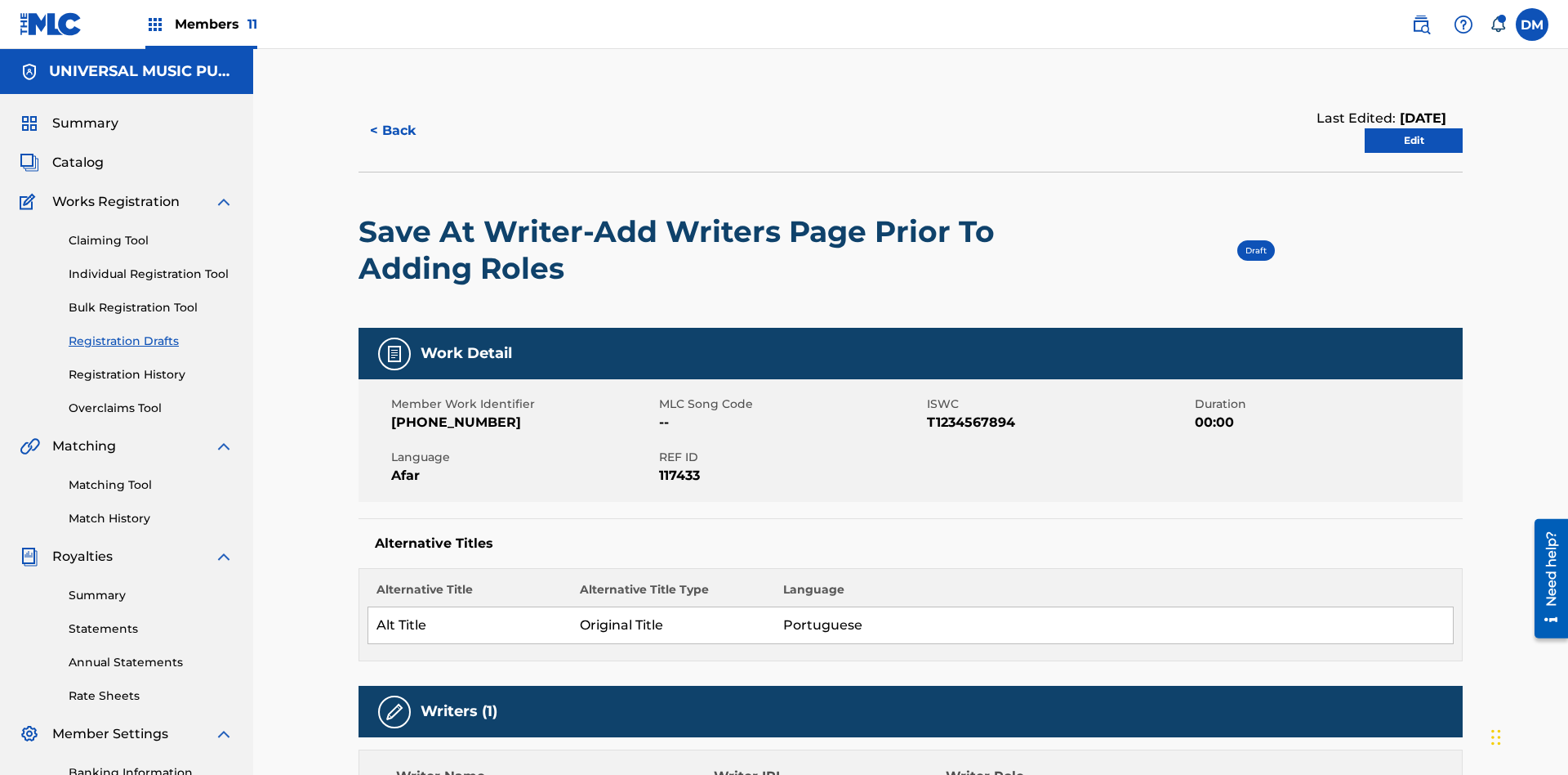
scroll to position [30, 0]
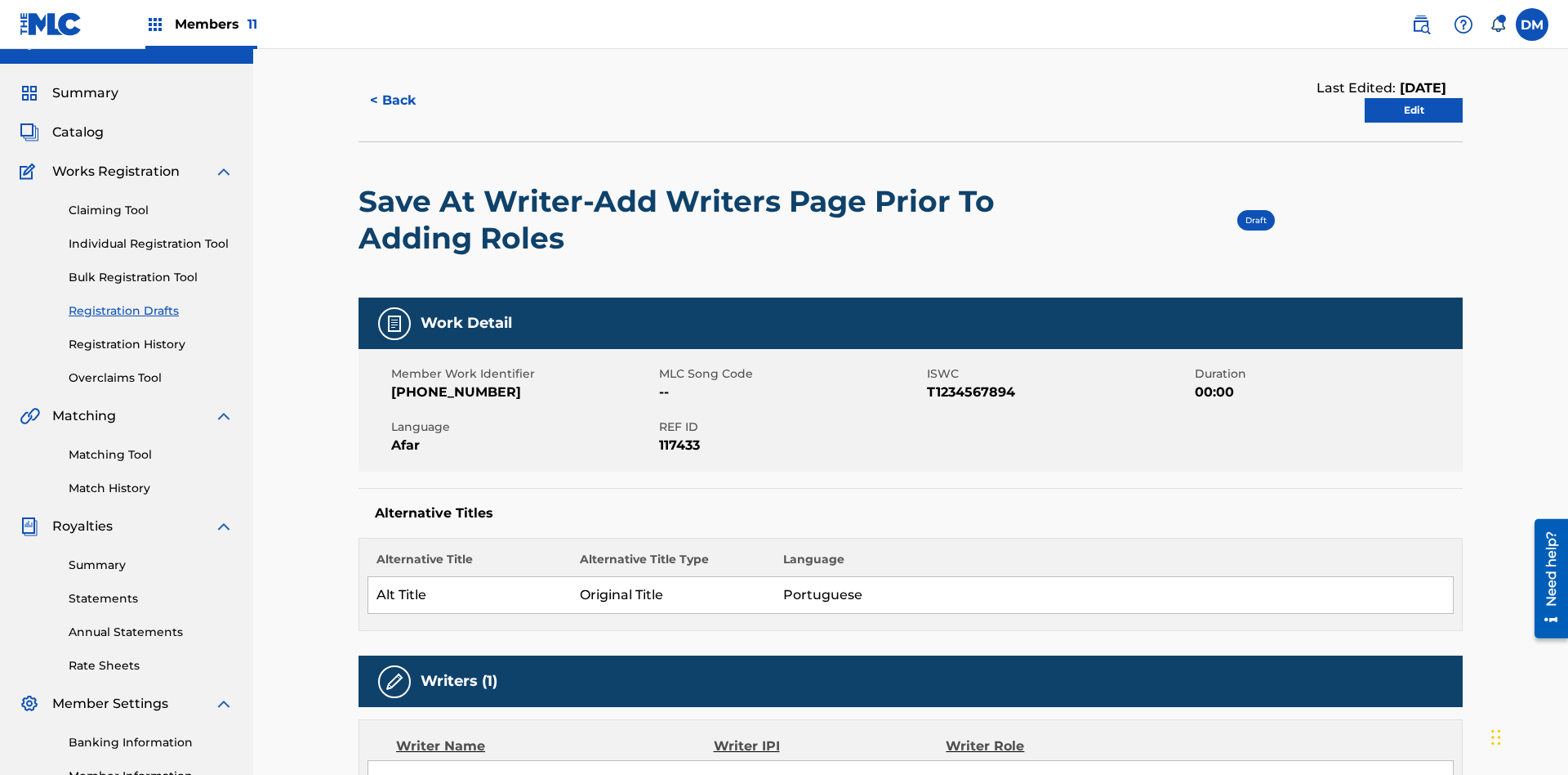
click at [1414, 110] on link "Edit" at bounding box center [1413, 110] width 98 height 24
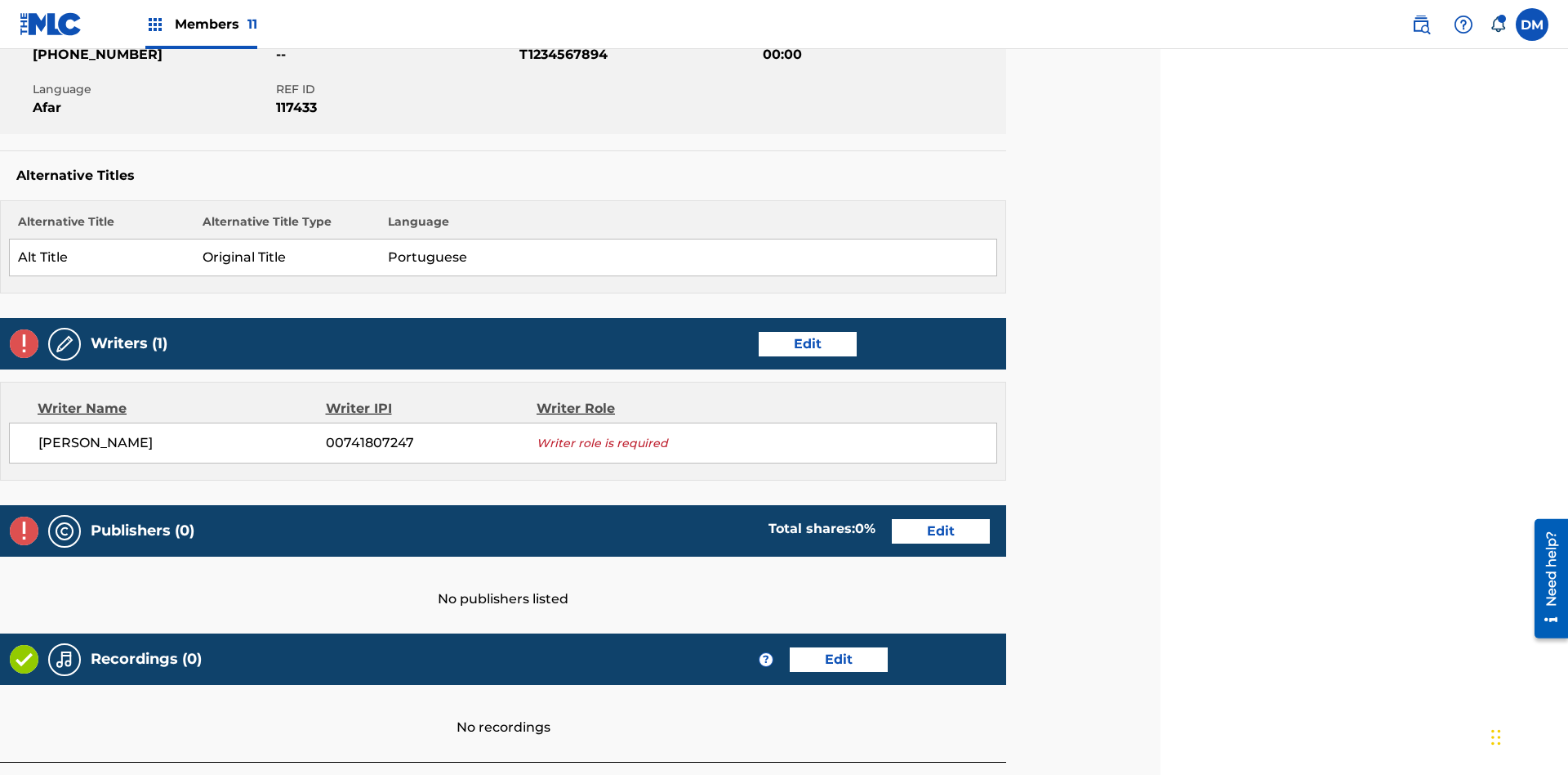
scroll to position [256, 407]
